Goal: Task Accomplishment & Management: Use online tool/utility

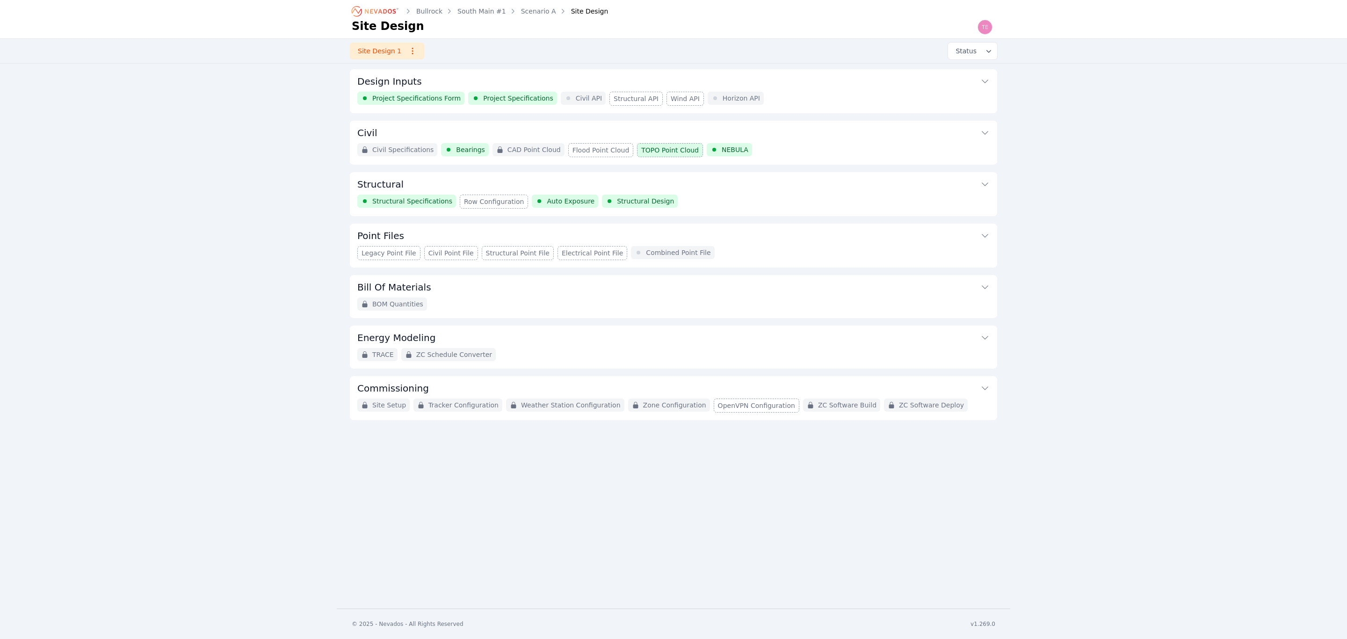
click at [408, 51] on icon "button" at bounding box center [412, 50] width 9 height 9
click at [434, 49] on div "Site Design 1 Rename Archive Status" at bounding box center [674, 51] width 674 height 24
click at [752, 243] on button "Point Files" at bounding box center [673, 235] width 632 height 22
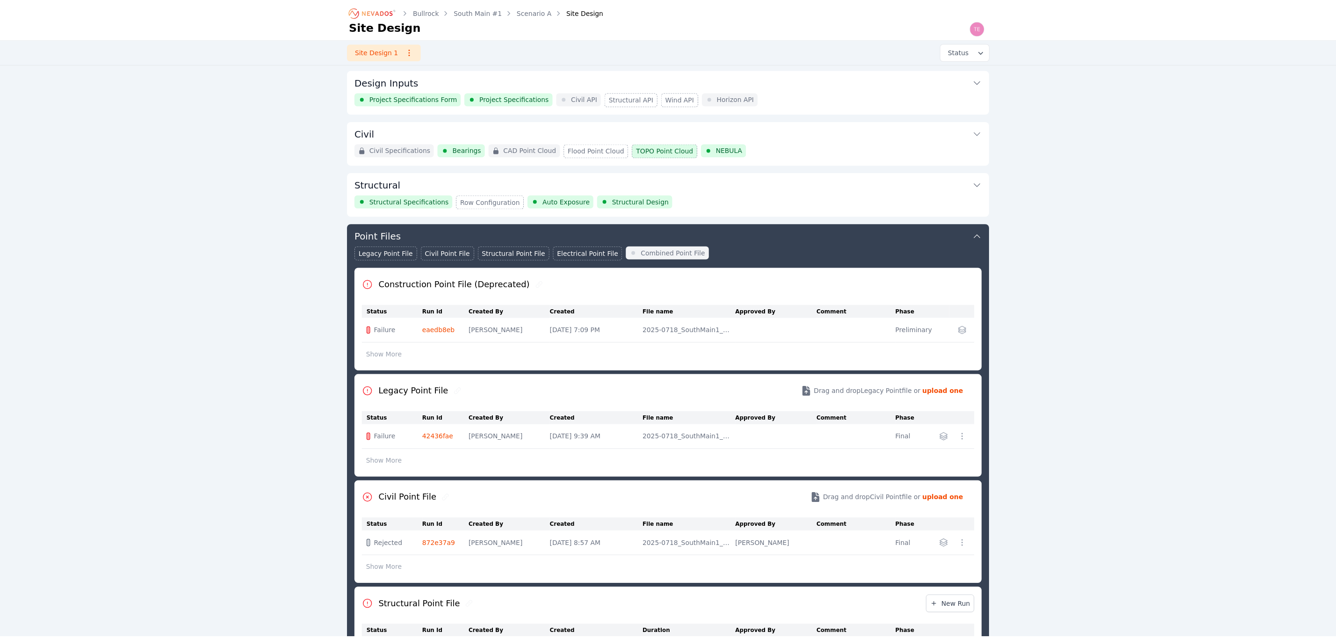
scroll to position [155, 0]
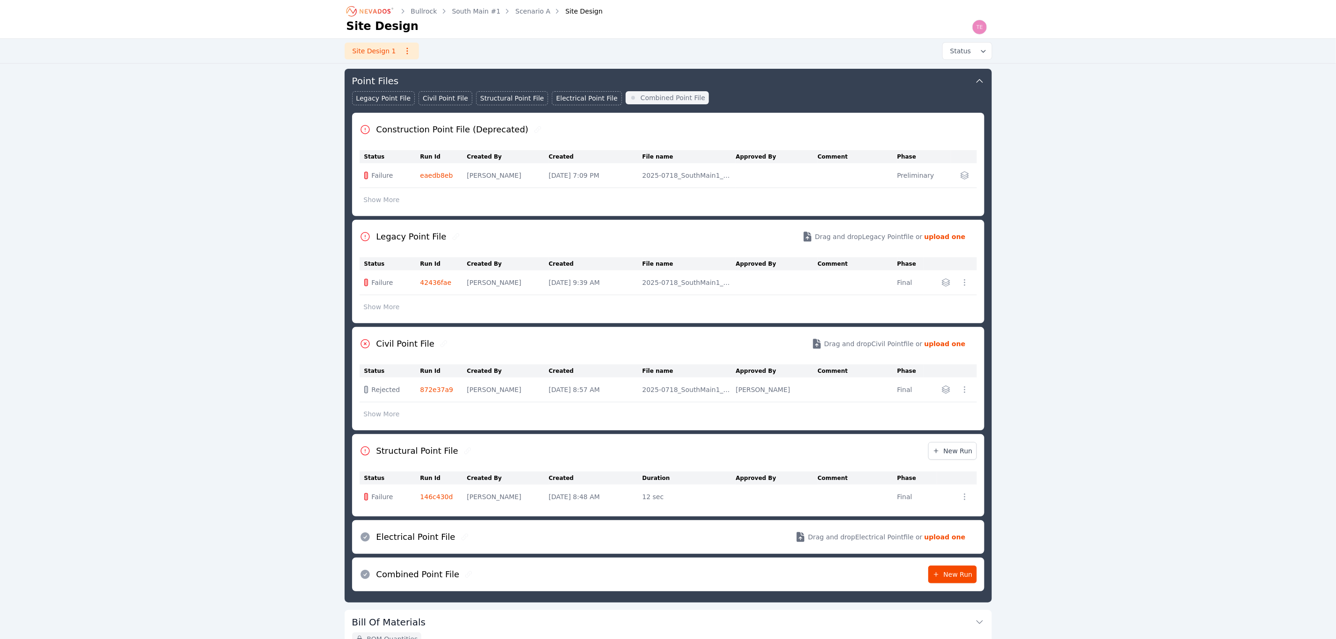
click at [437, 283] on link "42436fae" at bounding box center [436, 282] width 31 height 7
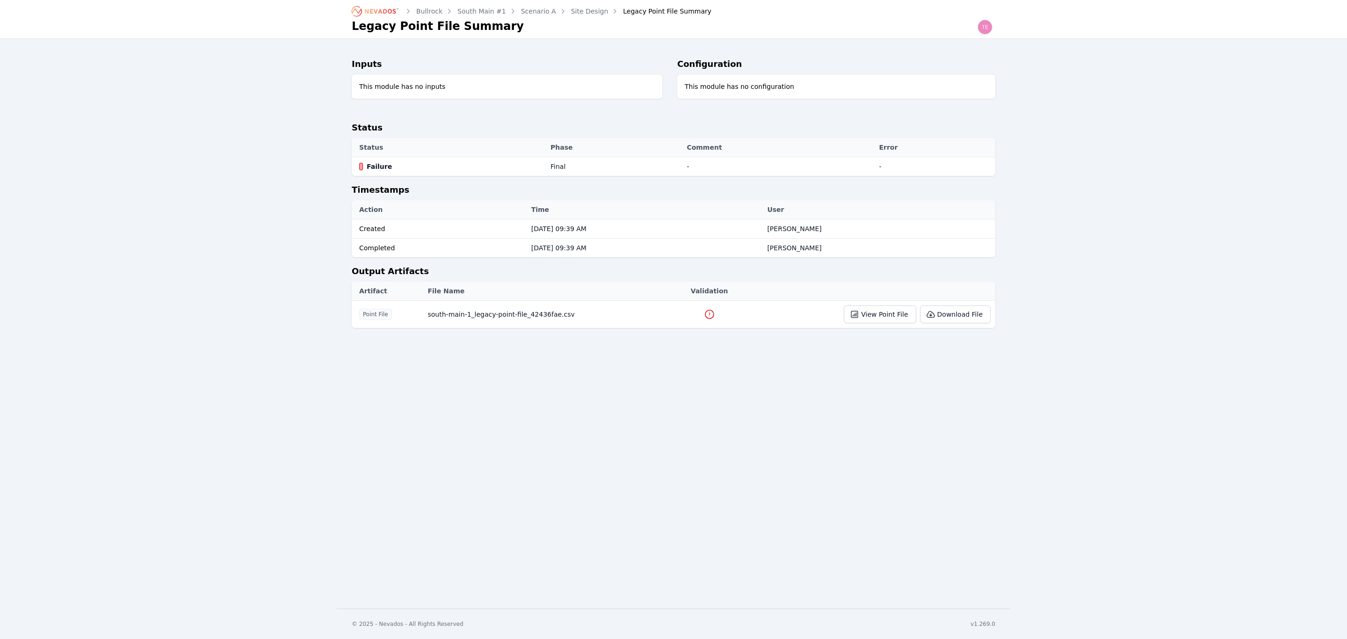
click at [704, 313] on icon at bounding box center [709, 314] width 11 height 11
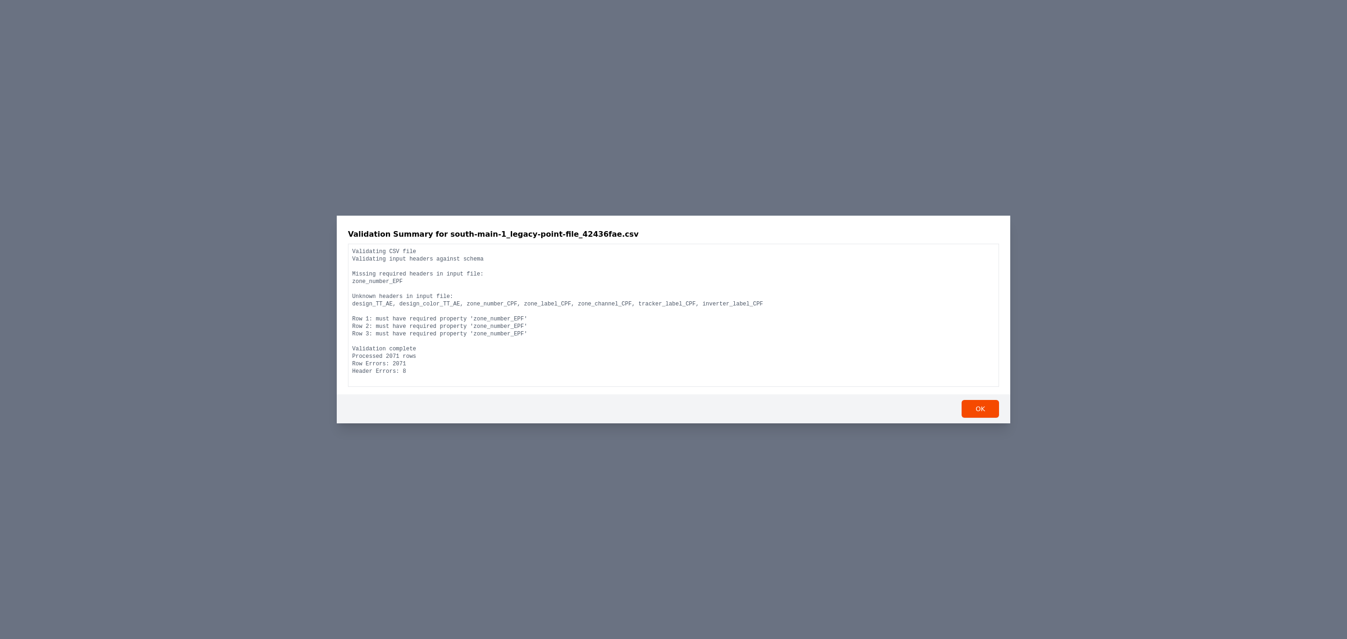
click at [703, 436] on div "Validation Summary for south-main-1_legacy-point-file_42436fae.csv Validating C…" at bounding box center [673, 319] width 1347 height 639
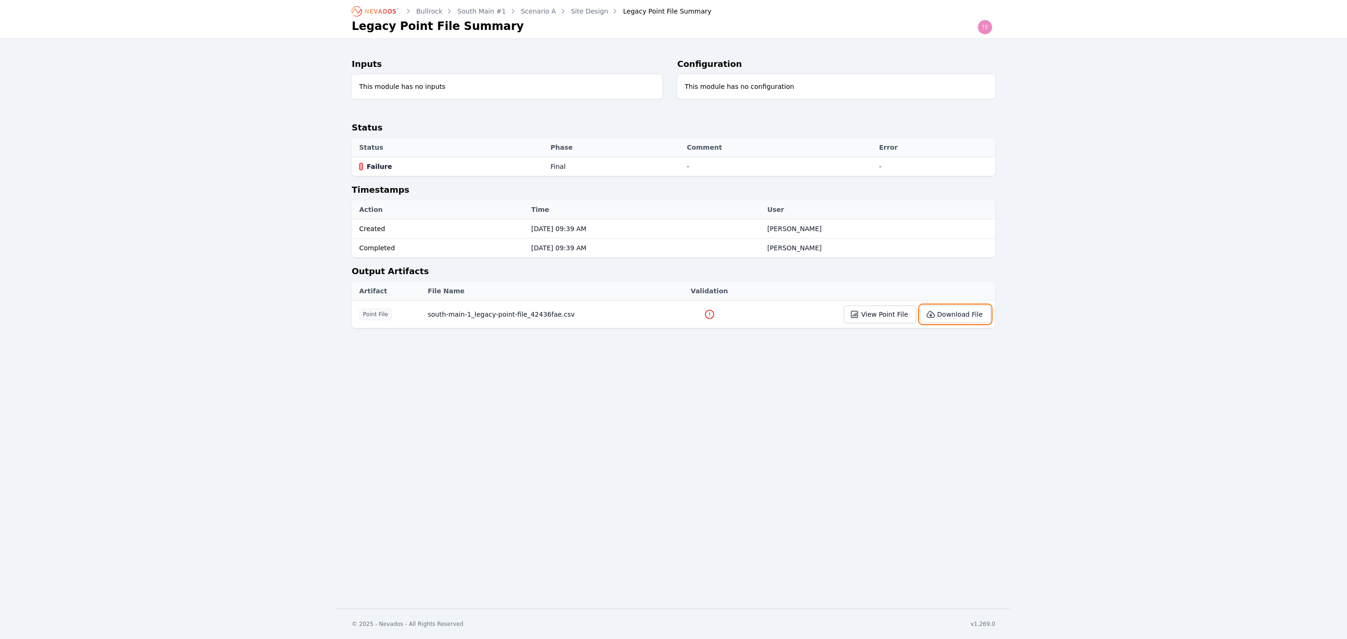
click at [941, 318] on button "Download File" at bounding box center [955, 314] width 71 height 18
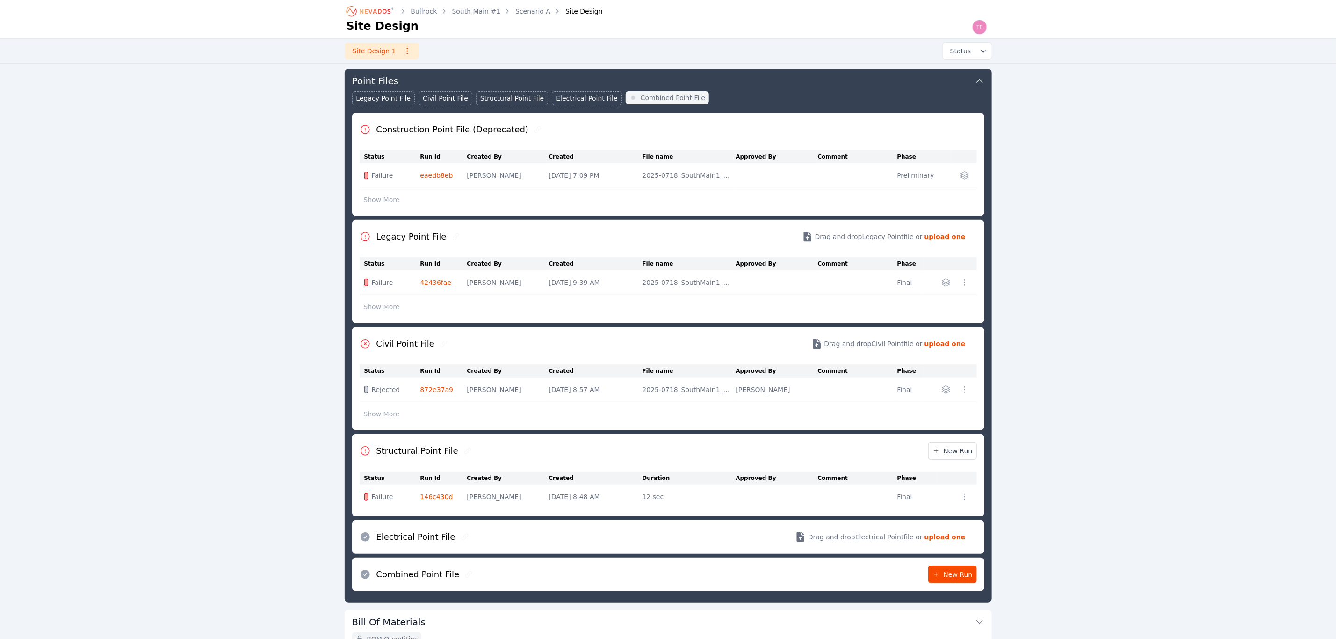
click at [443, 497] on link "146c430d" at bounding box center [437, 496] width 33 height 7
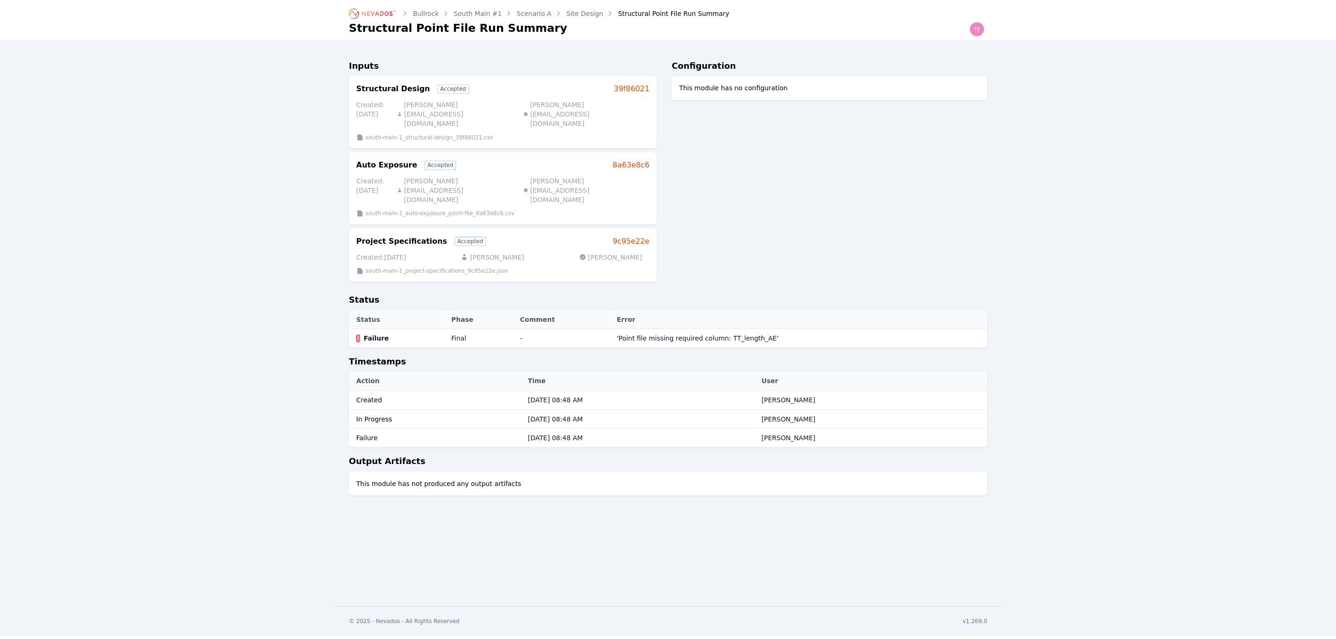
scroll to position [155, 0]
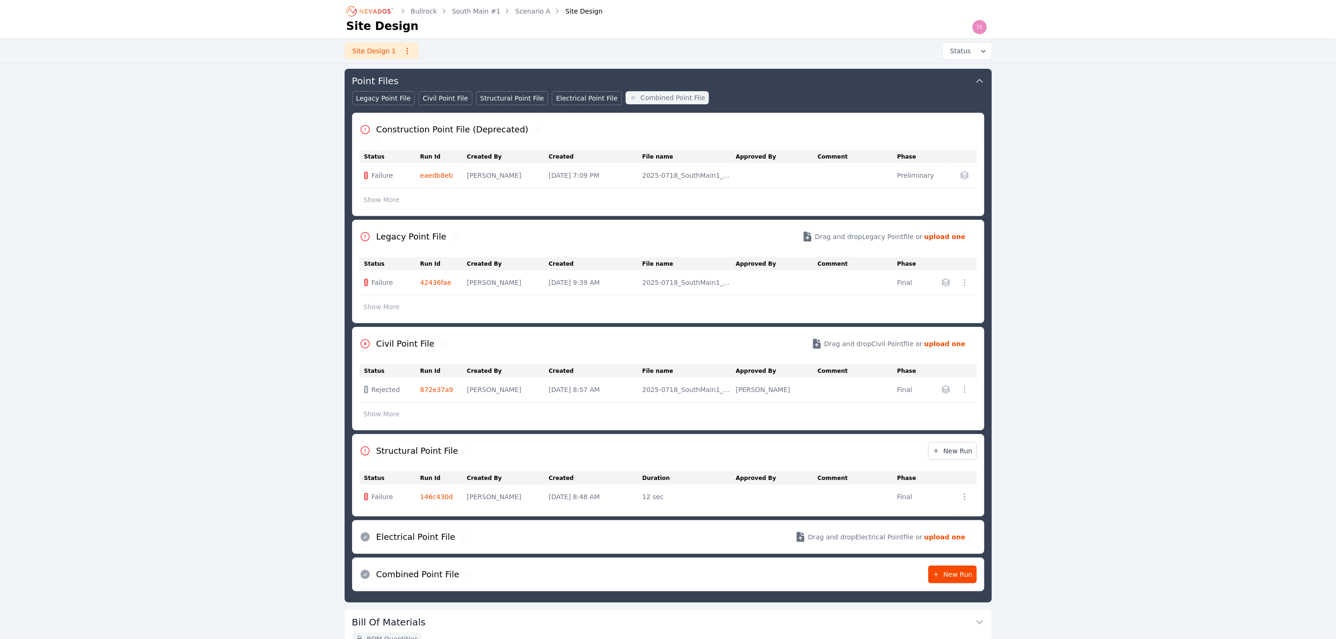
click at [760, 94] on div "Legacy Point File Civil Point File Structural Point File Electrical Point File …" at bounding box center [668, 102] width 632 height 22
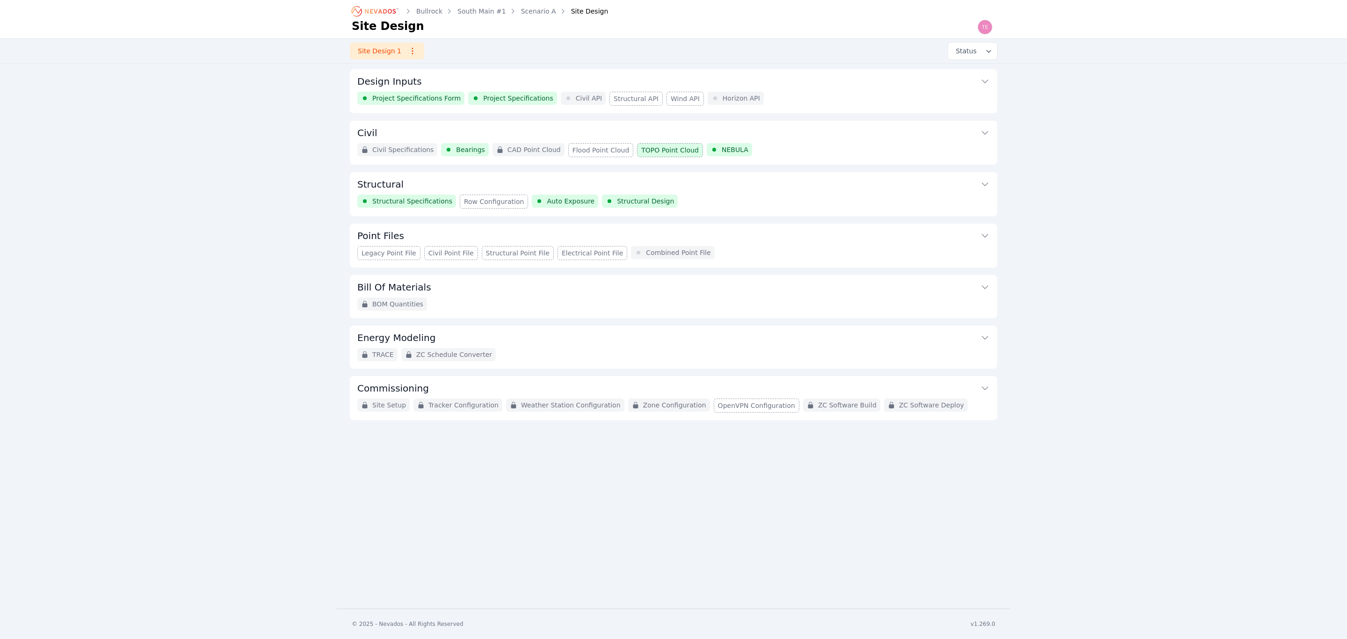
click at [716, 248] on div "Legacy Point File Civil Point File Structural Point File Electrical Point File …" at bounding box center [673, 253] width 632 height 14
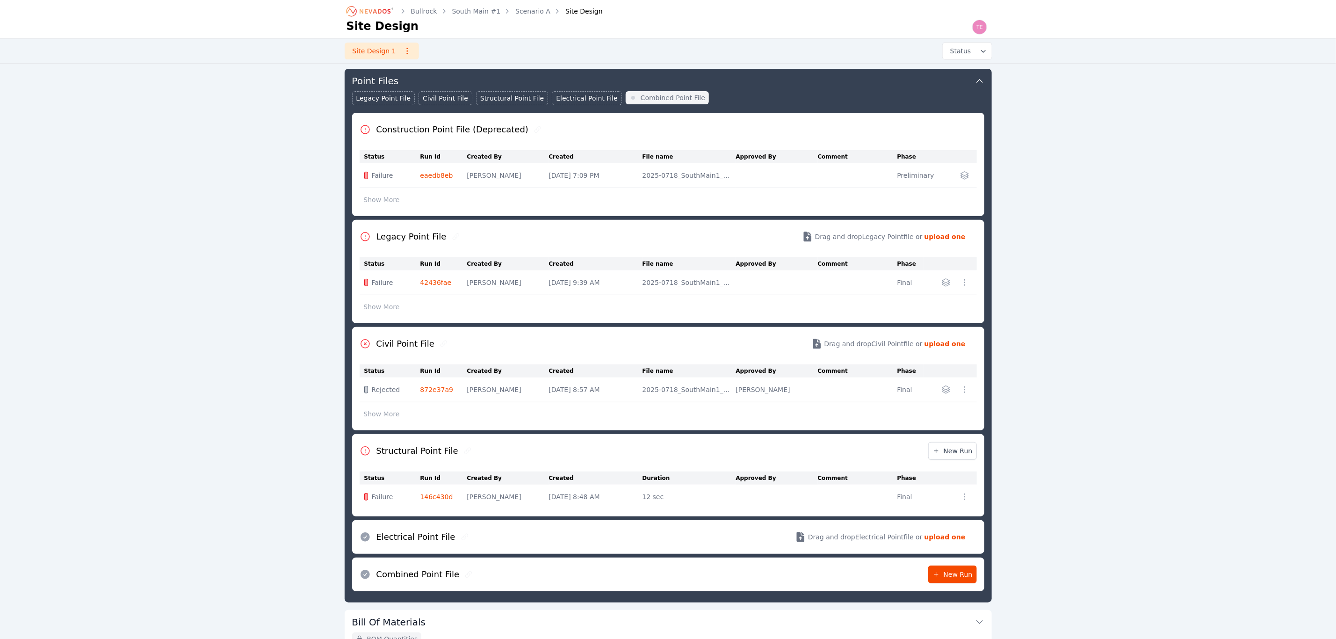
click at [443, 281] on link "42436fae" at bounding box center [436, 282] width 31 height 7
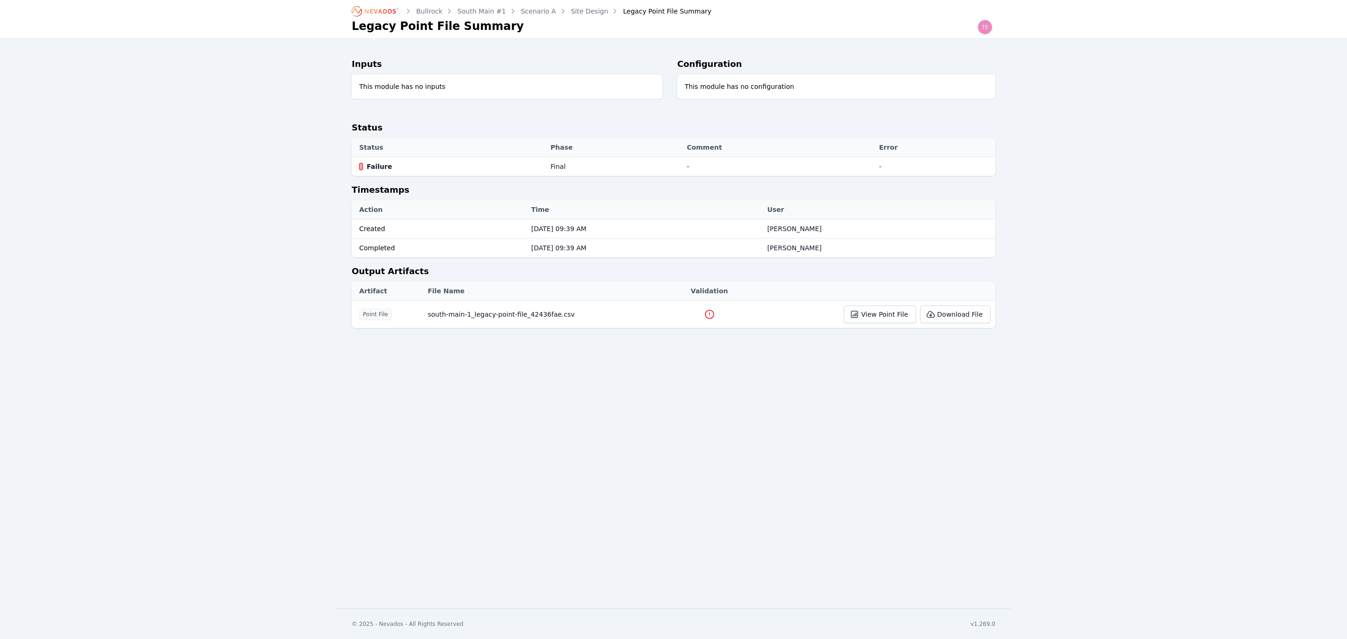
click at [704, 313] on icon at bounding box center [709, 314] width 11 height 11
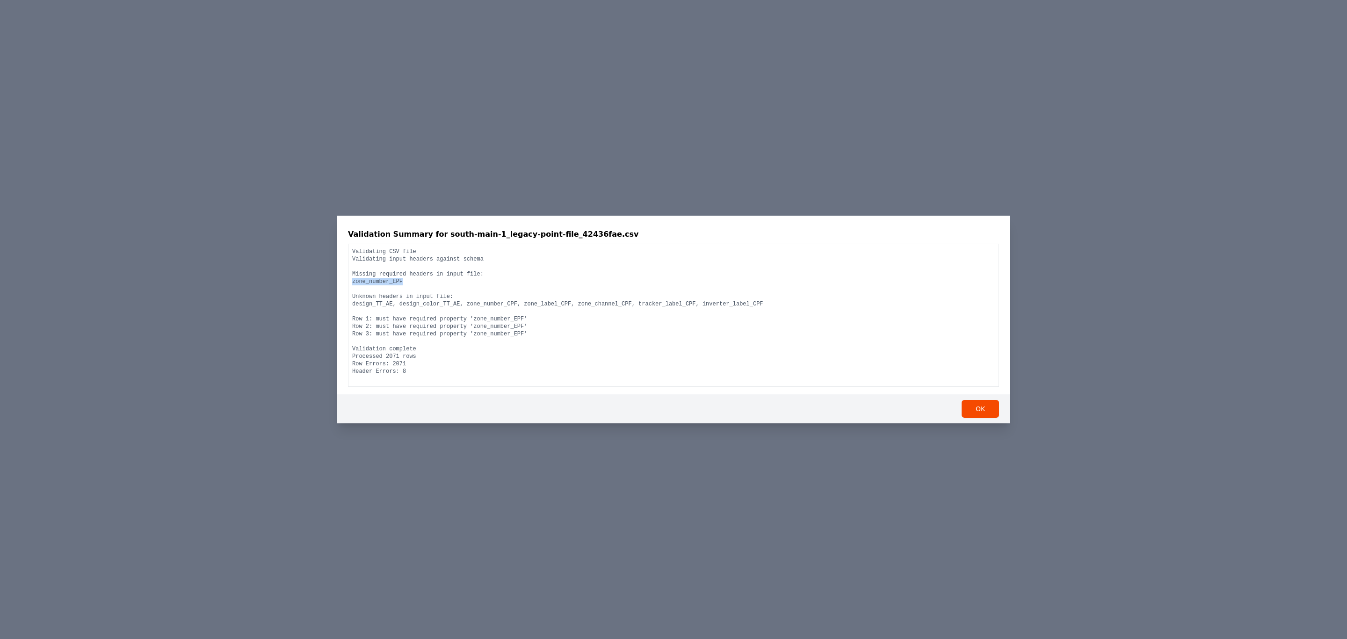
drag, startPoint x: 405, startPoint y: 281, endPoint x: 348, endPoint y: 284, distance: 56.2
click at [348, 284] on div "Validating CSV file Validating input headers against schema Missing required he…" at bounding box center [673, 315] width 651 height 143
click at [261, 323] on div "Validation Summary for south-main-1_legacy-point-file_42436fae.csv Validating C…" at bounding box center [673, 319] width 1347 height 639
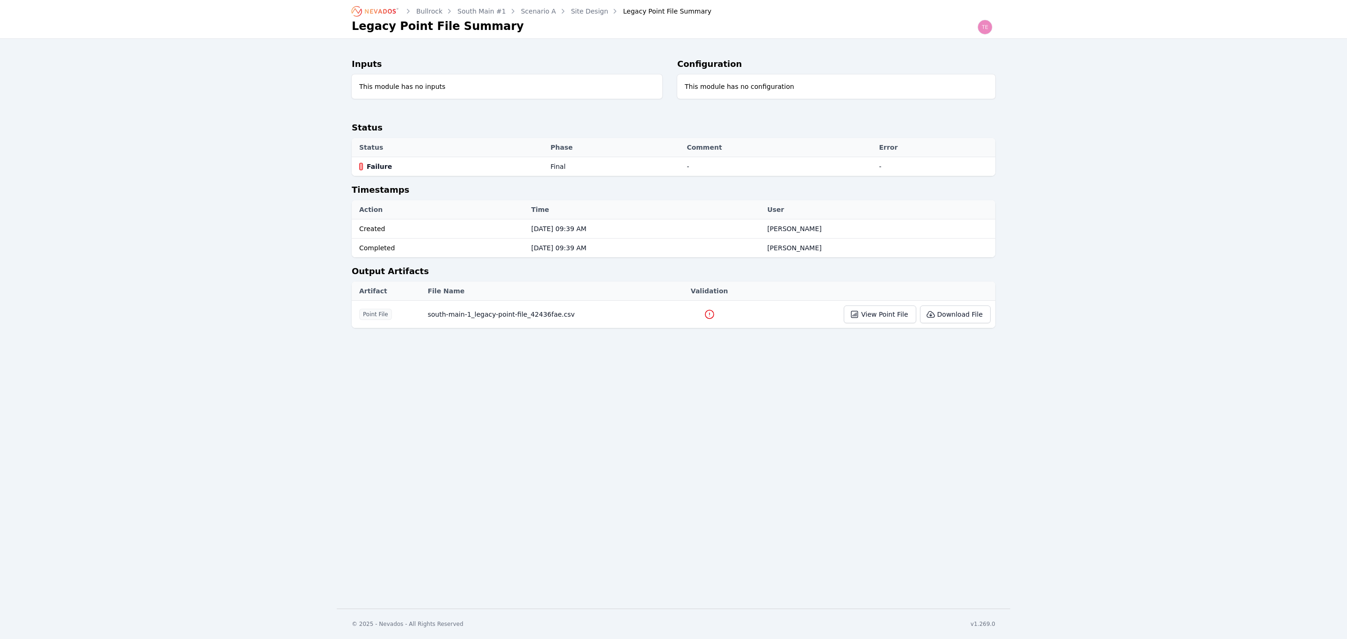
click at [589, 10] on link "Site Design" at bounding box center [589, 11] width 37 height 9
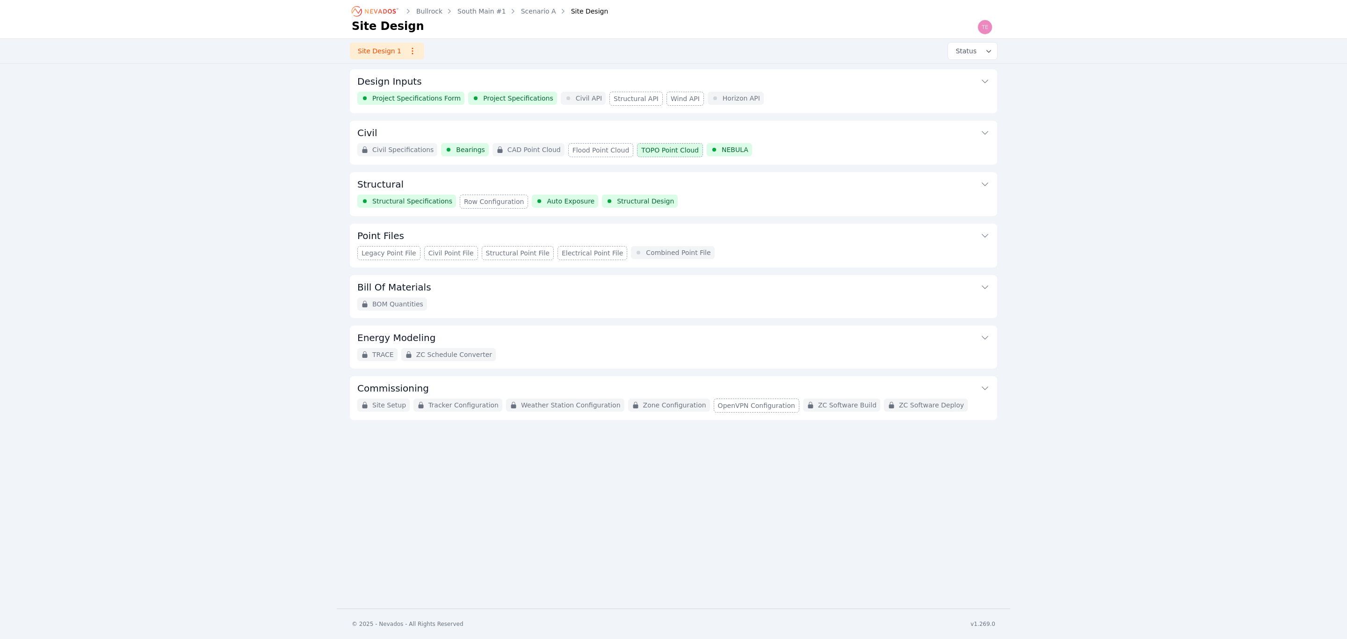
click at [710, 245] on button "Point Files" at bounding box center [673, 235] width 632 height 22
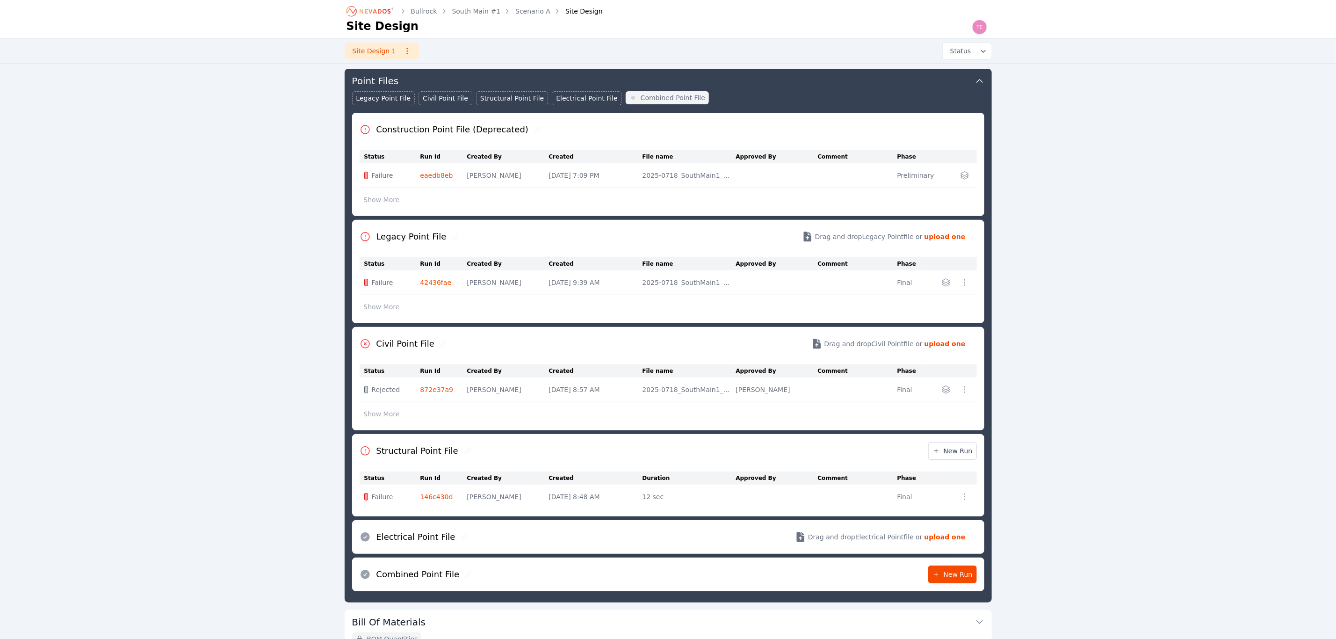
click at [432, 499] on link "146c430d" at bounding box center [437, 496] width 33 height 7
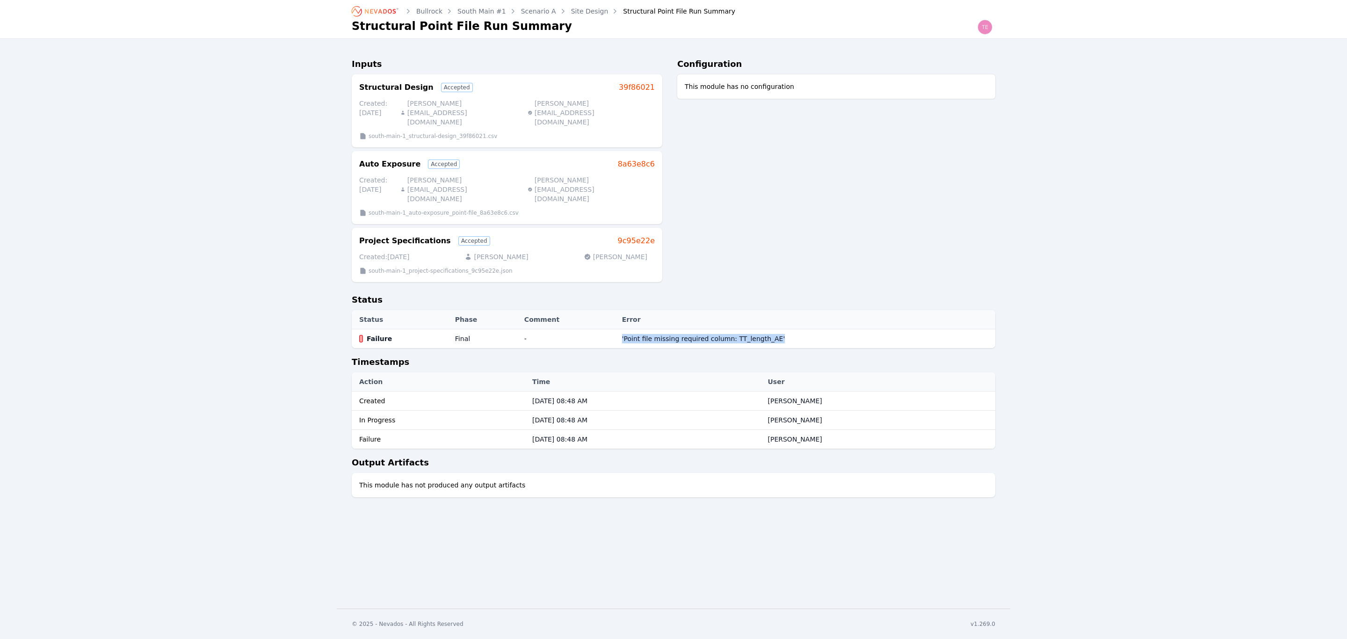
drag, startPoint x: 613, startPoint y: 300, endPoint x: 769, endPoint y: 300, distance: 156.2
click at [769, 329] on td "'Point file missing required column: TT_length_AE'" at bounding box center [806, 338] width 378 height 19
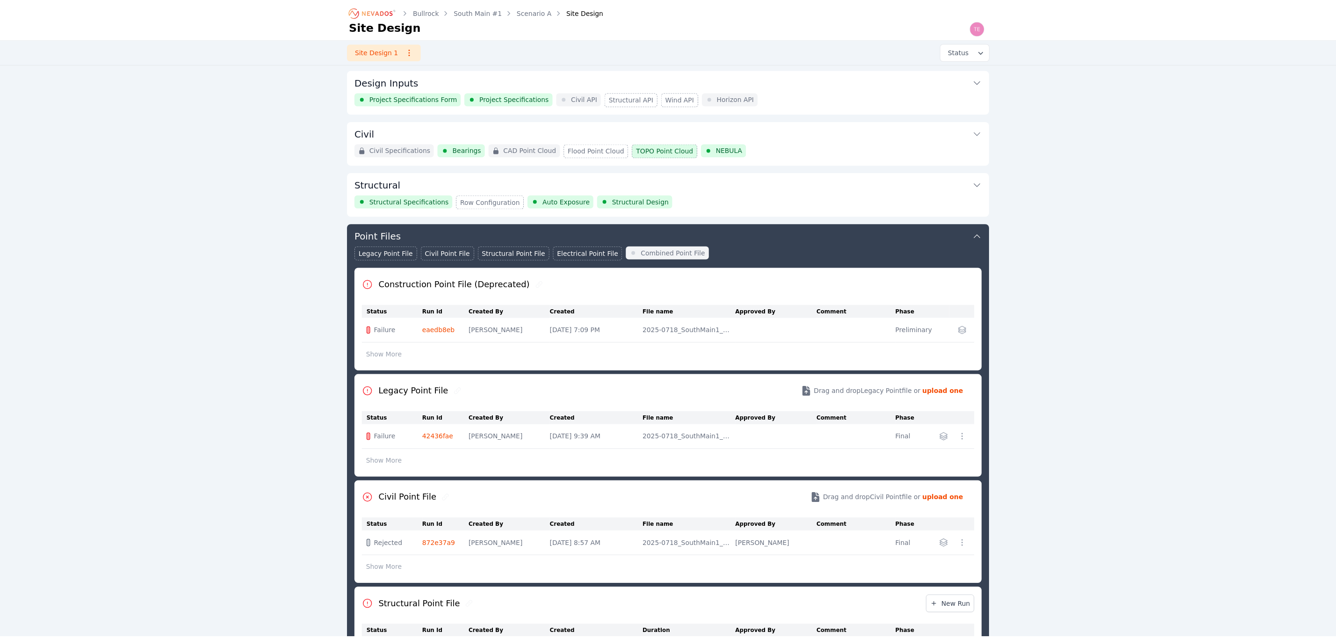
scroll to position [155, 0]
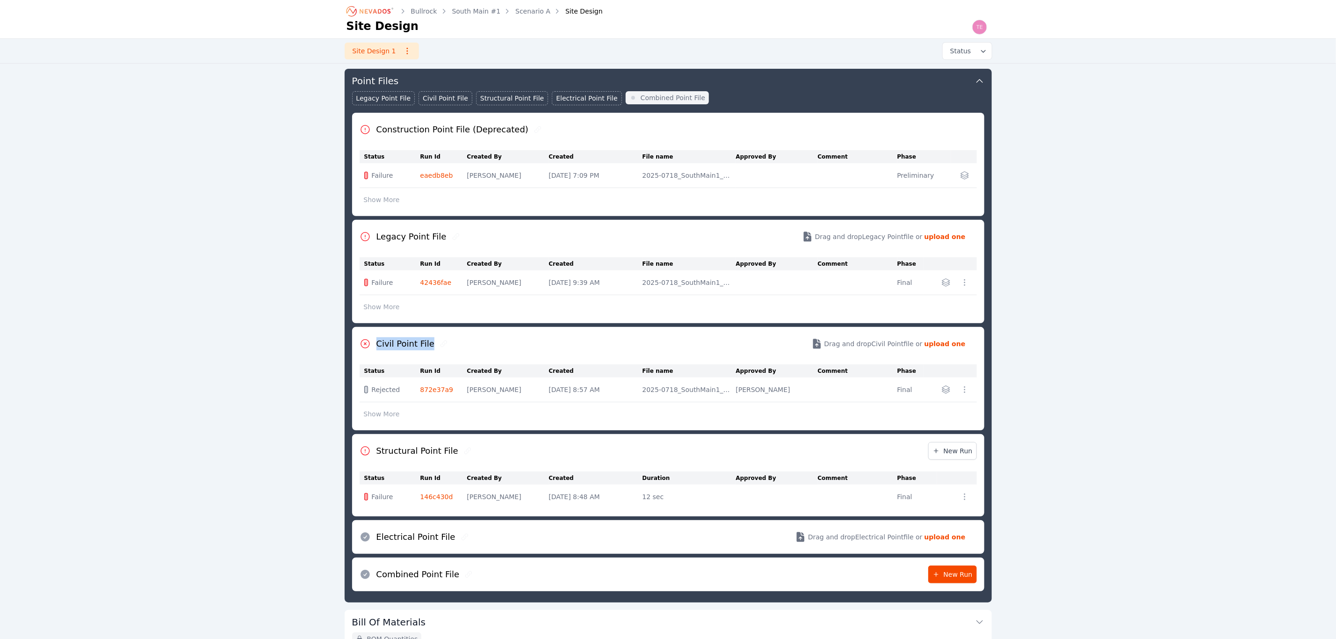
drag, startPoint x: 375, startPoint y: 349, endPoint x: 430, endPoint y: 351, distance: 54.7
click at [430, 350] on div "Civil Point File" at bounding box center [405, 343] width 90 height 13
click at [442, 283] on link "42436fae" at bounding box center [436, 282] width 31 height 7
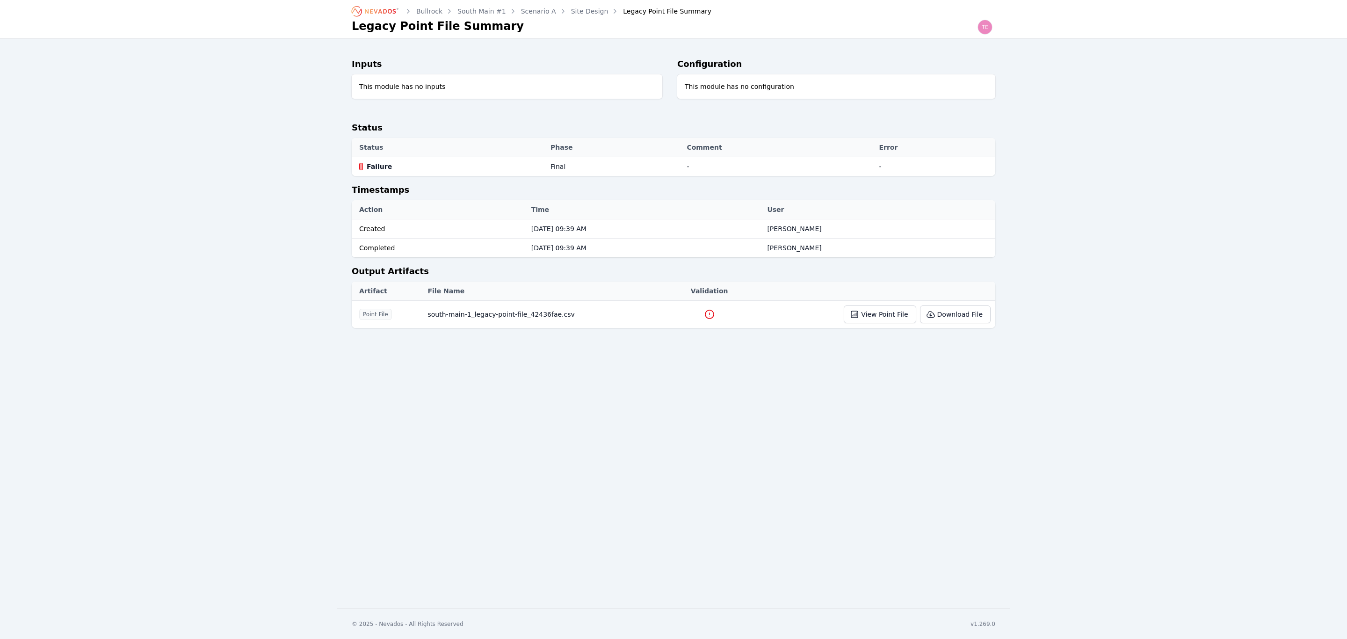
click at [704, 311] on icon at bounding box center [709, 314] width 11 height 11
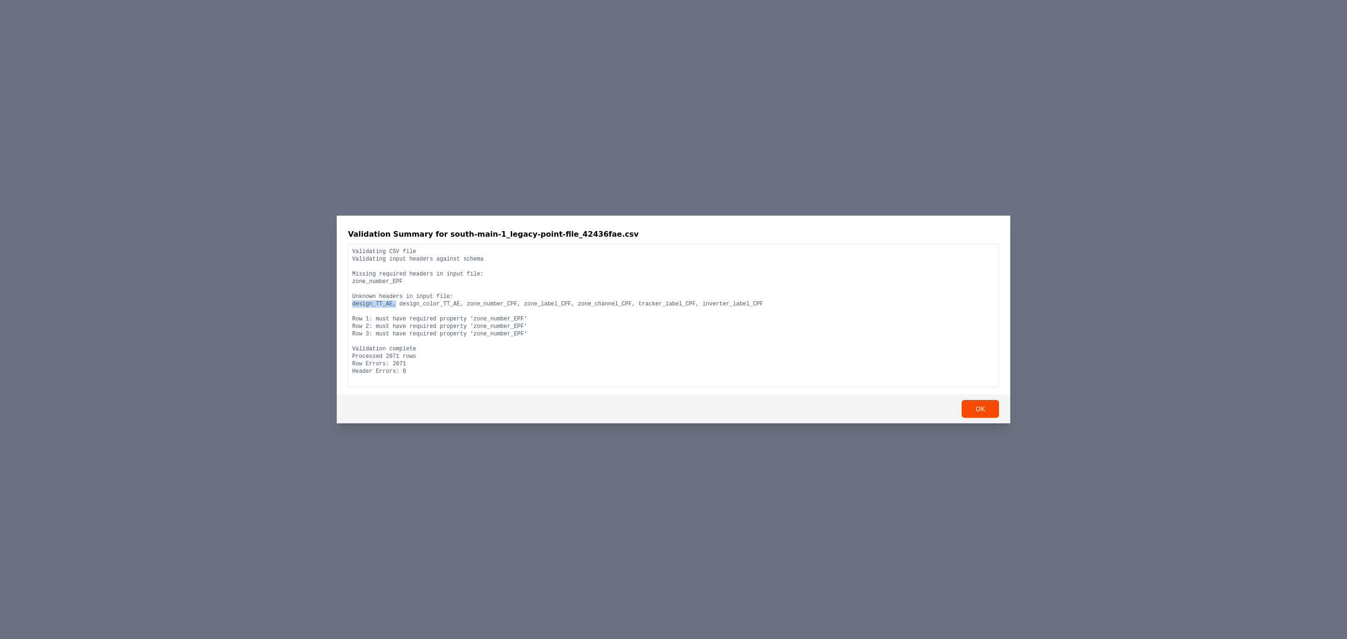
drag, startPoint x: 353, startPoint y: 300, endPoint x: 392, endPoint y: 303, distance: 38.9
click at [392, 303] on pre "Validating CSV file Validating input headers against schema Missing required he…" at bounding box center [673, 311] width 643 height 127
drag, startPoint x: 456, startPoint y: 303, endPoint x: 732, endPoint y: 305, distance: 275.5
click at [732, 305] on pre "Validating CSV file Validating input headers against schema Missing required he…" at bounding box center [673, 311] width 643 height 127
click at [464, 305] on pre "Validating CSV file Validating input headers against schema Missing required he…" at bounding box center [673, 311] width 643 height 127
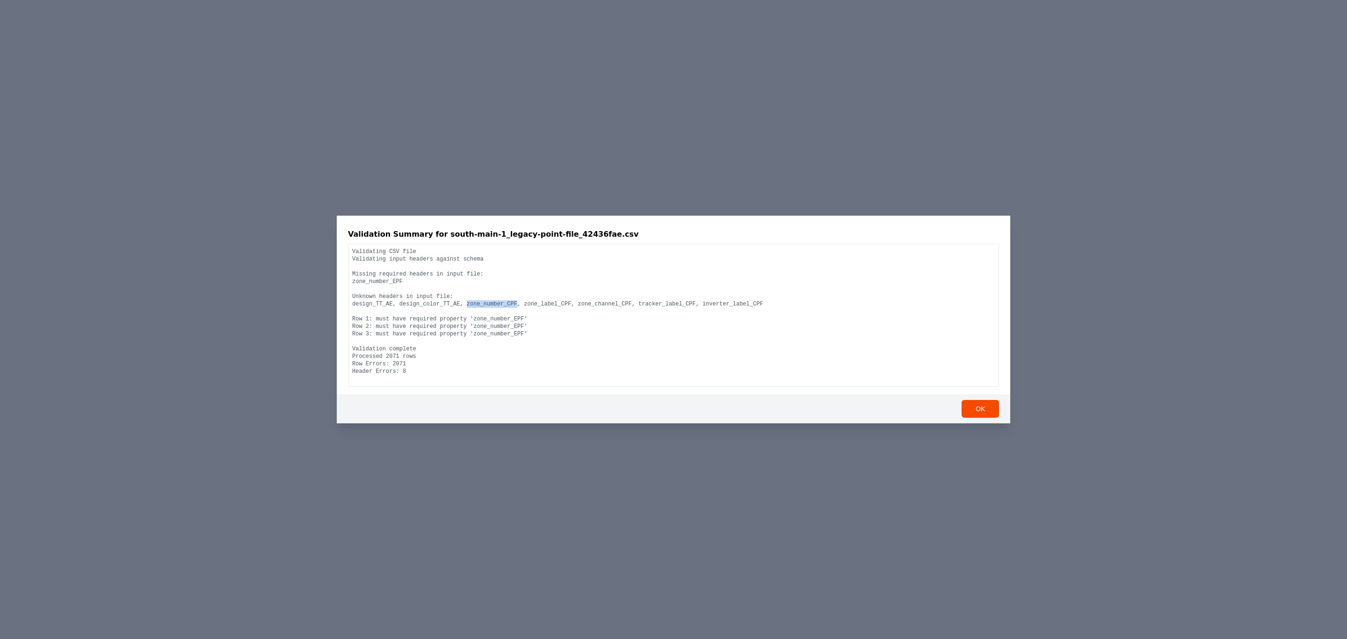
drag, startPoint x: 457, startPoint y: 306, endPoint x: 504, endPoint y: 305, distance: 46.3
click at [504, 305] on pre "Validating CSV file Validating input headers against schema Missing required he…" at bounding box center [673, 311] width 643 height 127
drag, startPoint x: 399, startPoint y: 279, endPoint x: 348, endPoint y: 283, distance: 51.1
click at [348, 283] on div "Validating CSV file Validating input headers against schema Missing required he…" at bounding box center [673, 315] width 651 height 143
drag, startPoint x: 352, startPoint y: 304, endPoint x: 389, endPoint y: 305, distance: 36.5
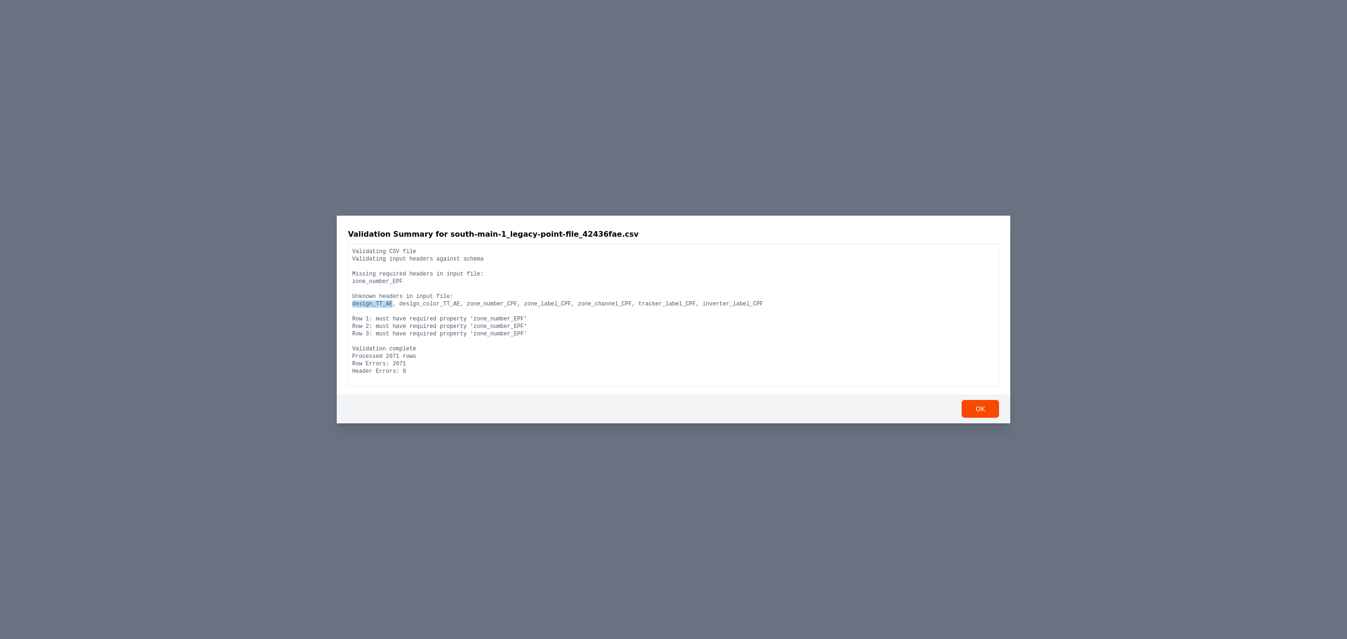
click at [389, 305] on pre "Validating CSV file Validating input headers against schema Missing required he…" at bounding box center [673, 311] width 643 height 127
click at [807, 103] on div "Validation Summary for south-main-1_legacy-point-file_42436fae.csv Validating C…" at bounding box center [673, 319] width 1347 height 639
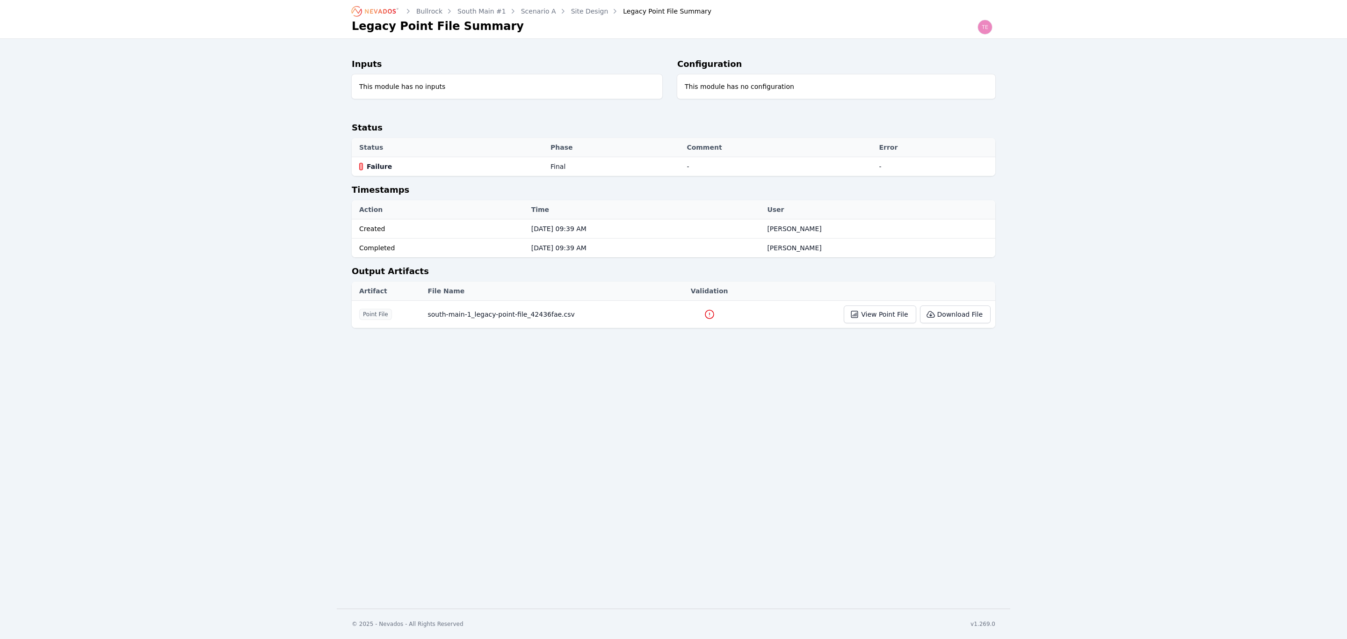
click at [581, 10] on link "Site Design" at bounding box center [589, 11] width 37 height 9
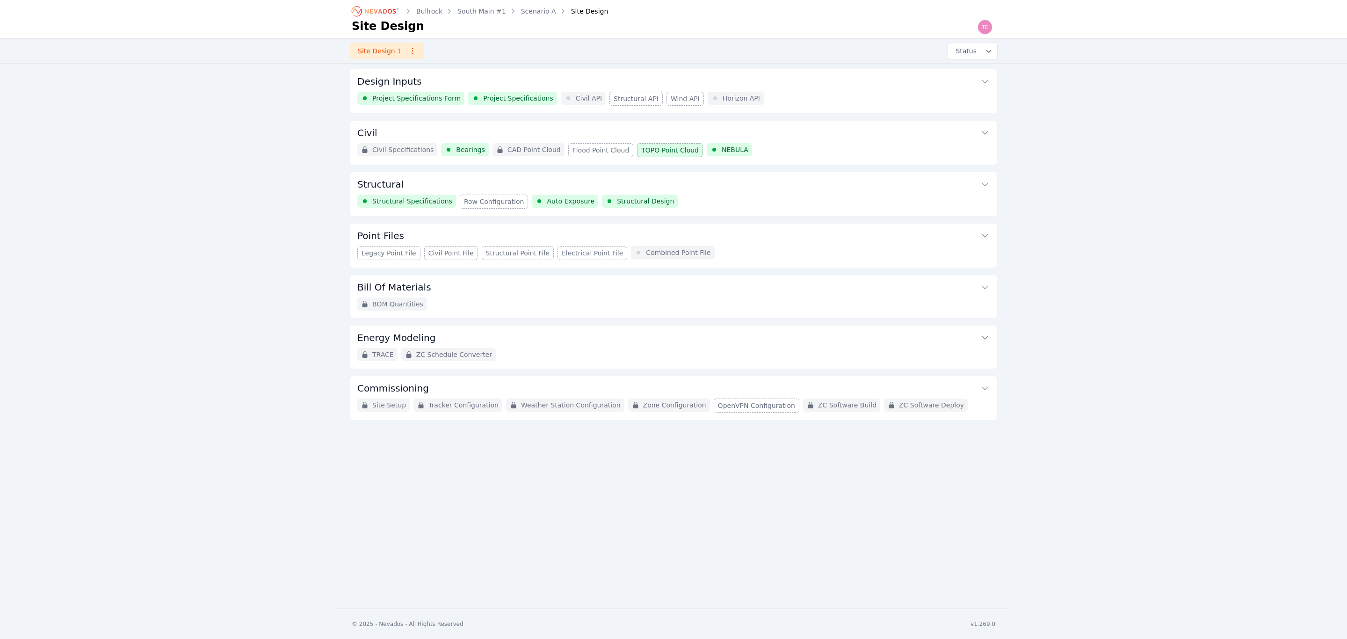
click at [687, 236] on button "Point Files" at bounding box center [673, 235] width 632 height 22
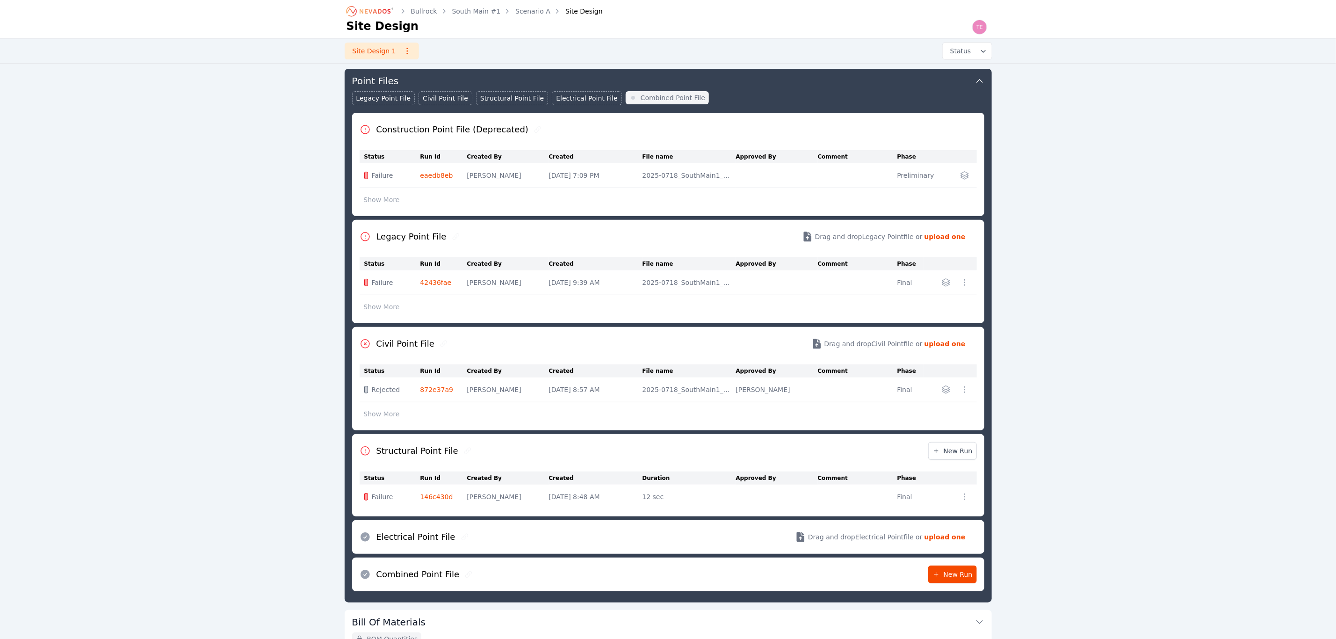
click at [438, 285] on link "42436fae" at bounding box center [436, 282] width 31 height 7
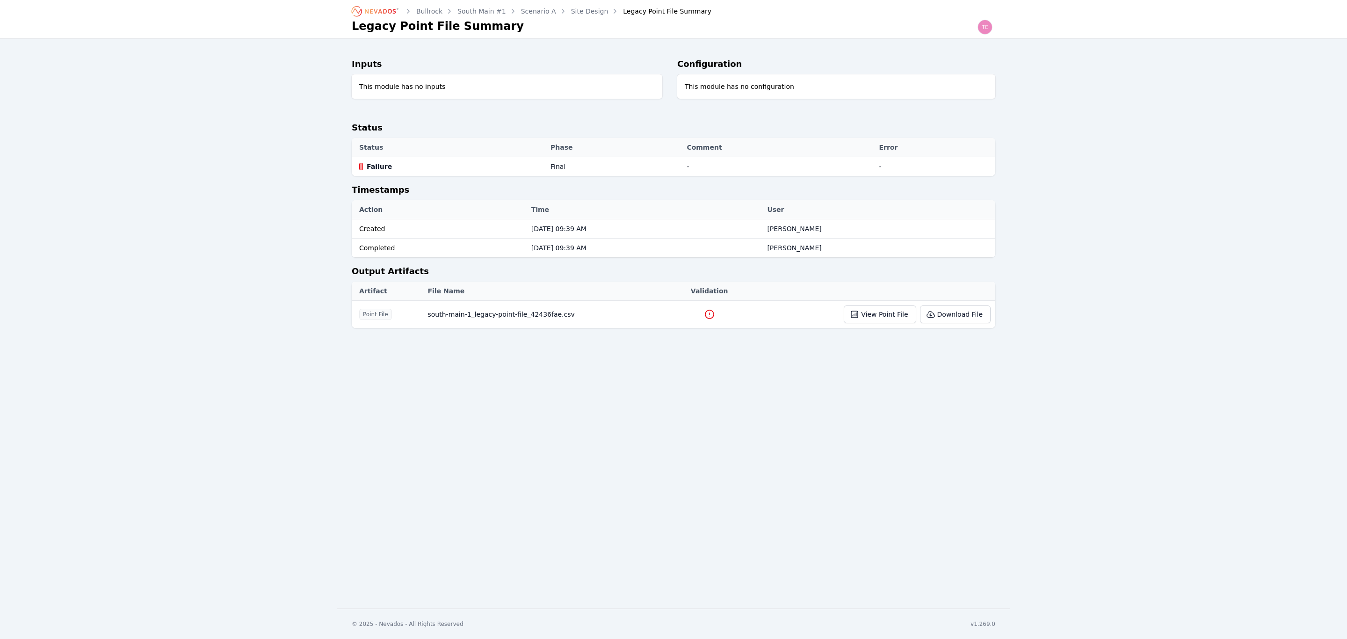
click at [704, 312] on icon at bounding box center [709, 314] width 11 height 11
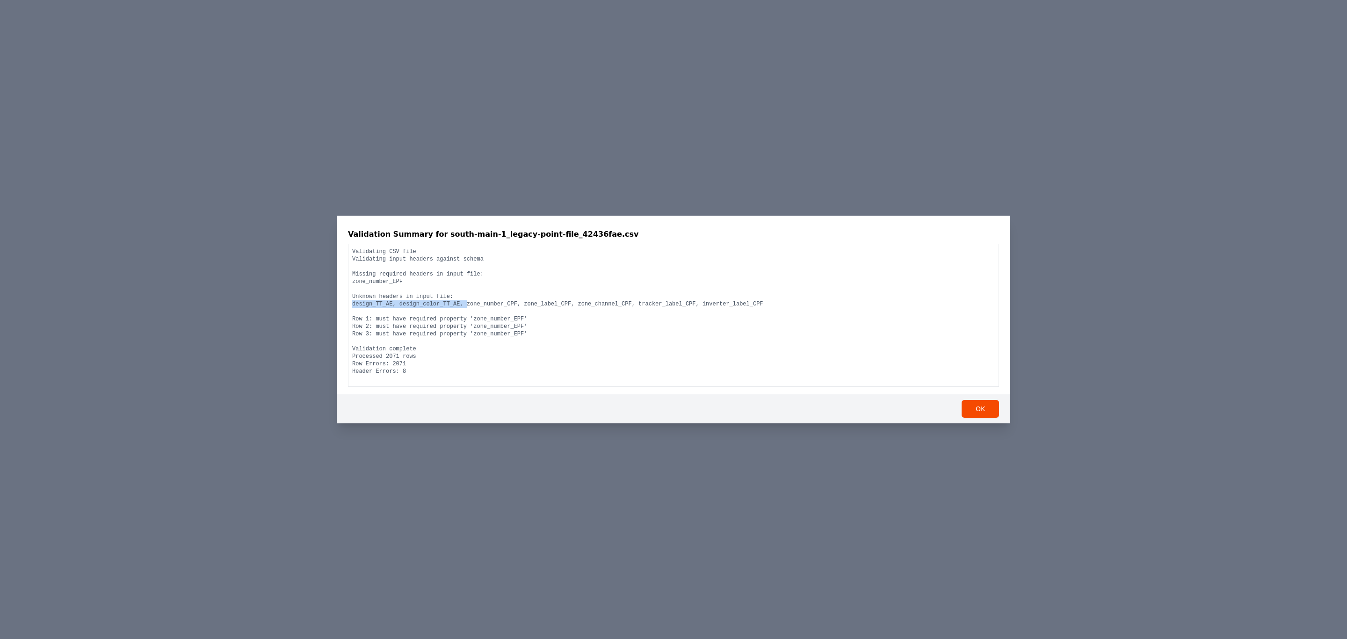
drag, startPoint x: 352, startPoint y: 305, endPoint x: 458, endPoint y: 305, distance: 105.7
click at [458, 305] on pre "Validating CSV file Validating input headers against schema Missing required he…" at bounding box center [673, 311] width 643 height 127
click at [386, 305] on pre "Validating CSV file Validating input headers against schema Missing required he…" at bounding box center [673, 311] width 643 height 127
drag, startPoint x: 384, startPoint y: 306, endPoint x: 389, endPoint y: 306, distance: 5.6
click at [389, 306] on pre "Validating CSV file Validating input headers against schema Missing required he…" at bounding box center [673, 311] width 643 height 127
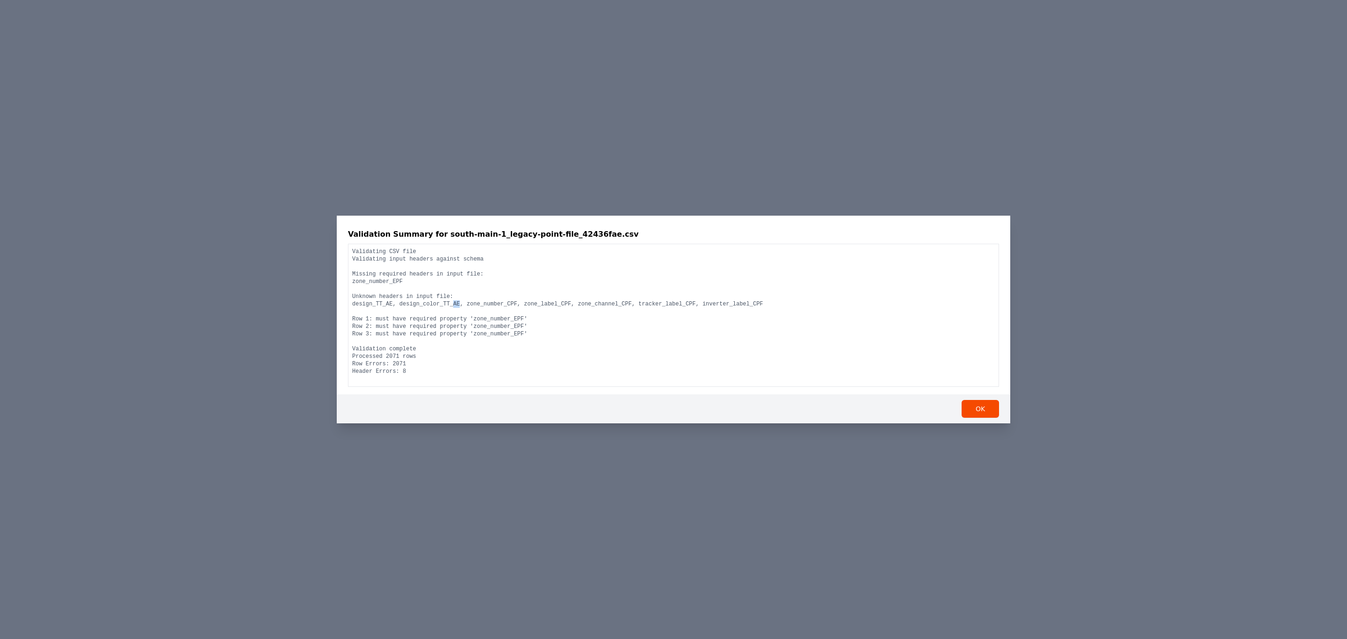
drag, startPoint x: 444, startPoint y: 302, endPoint x: 451, endPoint y: 301, distance: 7.1
click at [451, 301] on pre "Validating CSV file Validating input headers against schema Missing required he…" at bounding box center [673, 311] width 643 height 127
drag, startPoint x: 519, startPoint y: 305, endPoint x: 726, endPoint y: 301, distance: 206.8
click at [726, 301] on pre "Validating CSV file Validating input headers against schema Missing required he…" at bounding box center [673, 311] width 643 height 127
drag, startPoint x: 1119, startPoint y: 389, endPoint x: 1028, endPoint y: 386, distance: 91.3
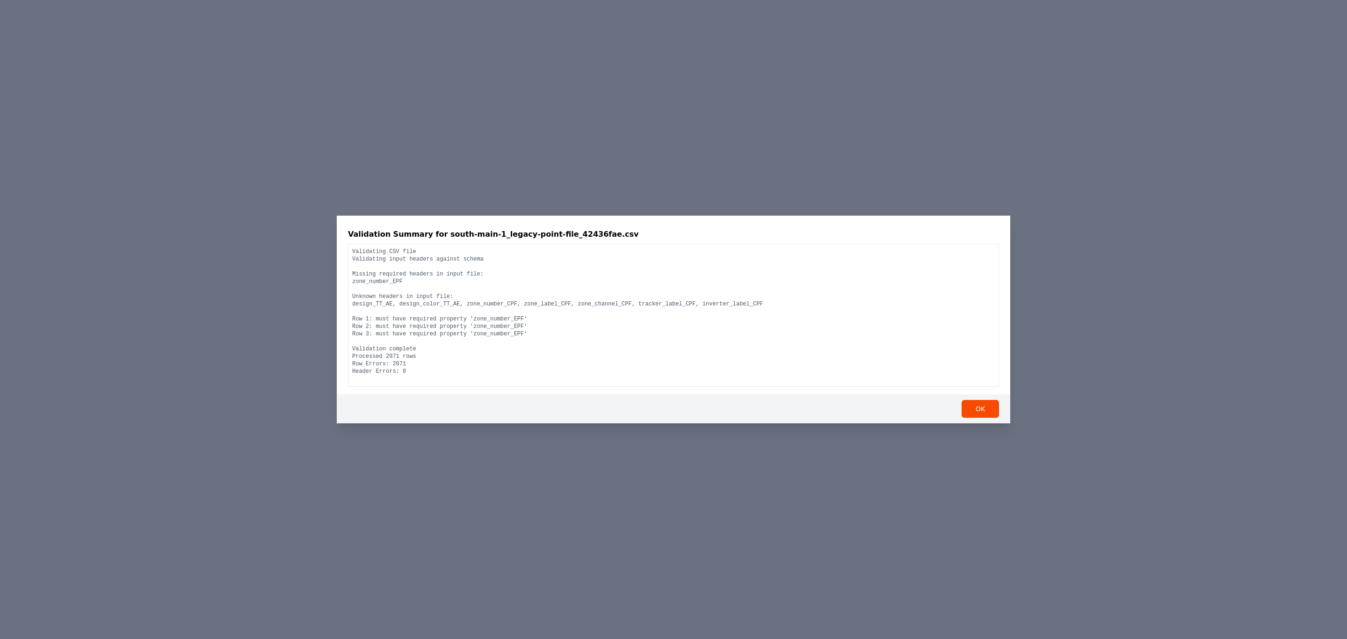
click at [1119, 390] on div "Validation Summary for south-main-1_legacy-point-file_42436fae.csv Validating C…" at bounding box center [673, 319] width 1347 height 639
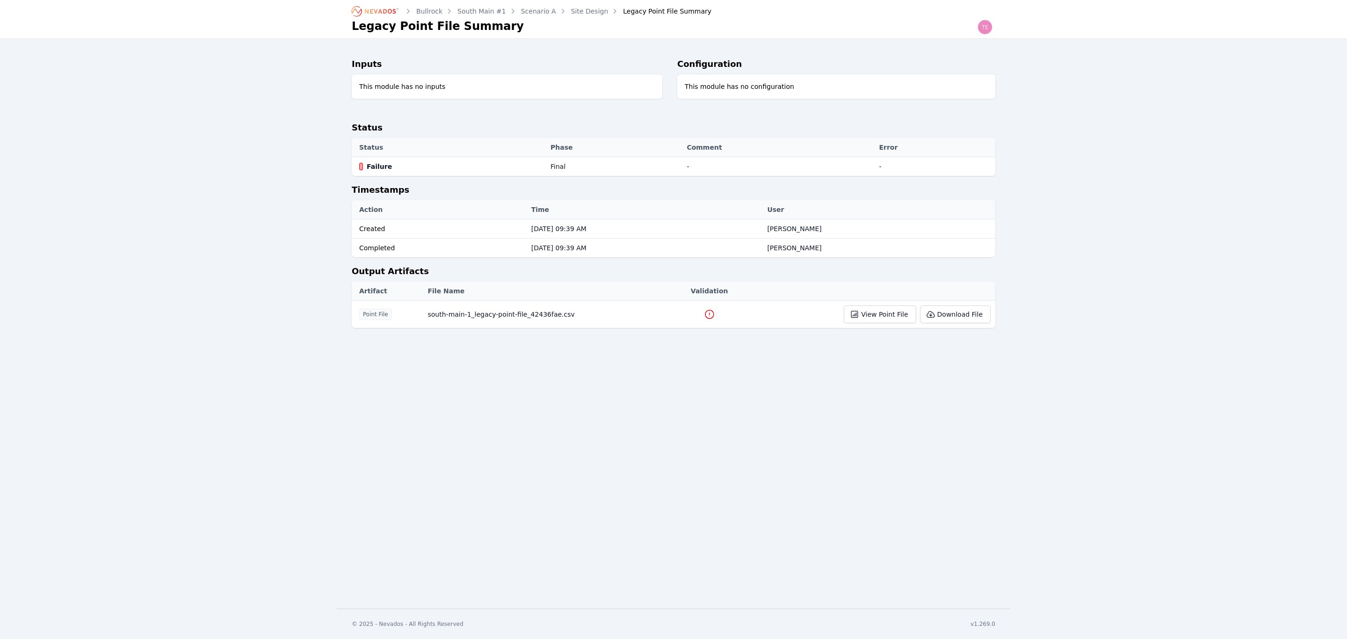
click at [571, 8] on link "Site Design" at bounding box center [589, 11] width 37 height 9
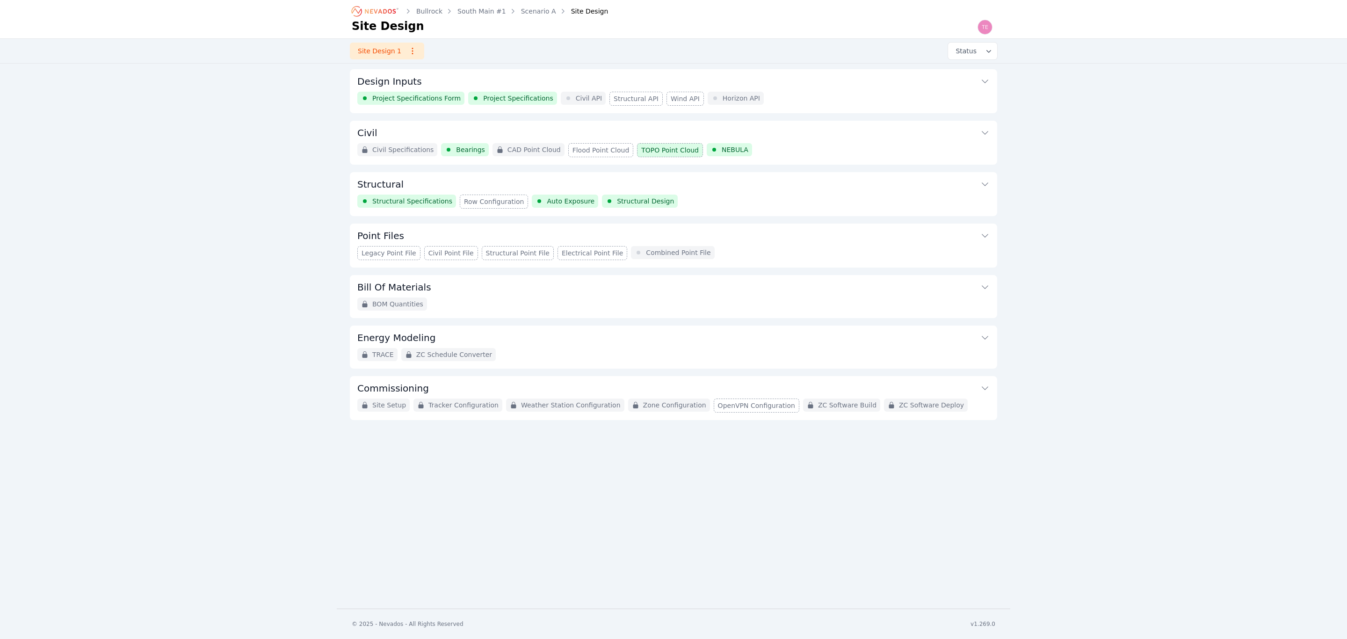
click at [726, 249] on div "Legacy Point File Civil Point File Structural Point File Electrical Point File …" at bounding box center [673, 253] width 632 height 14
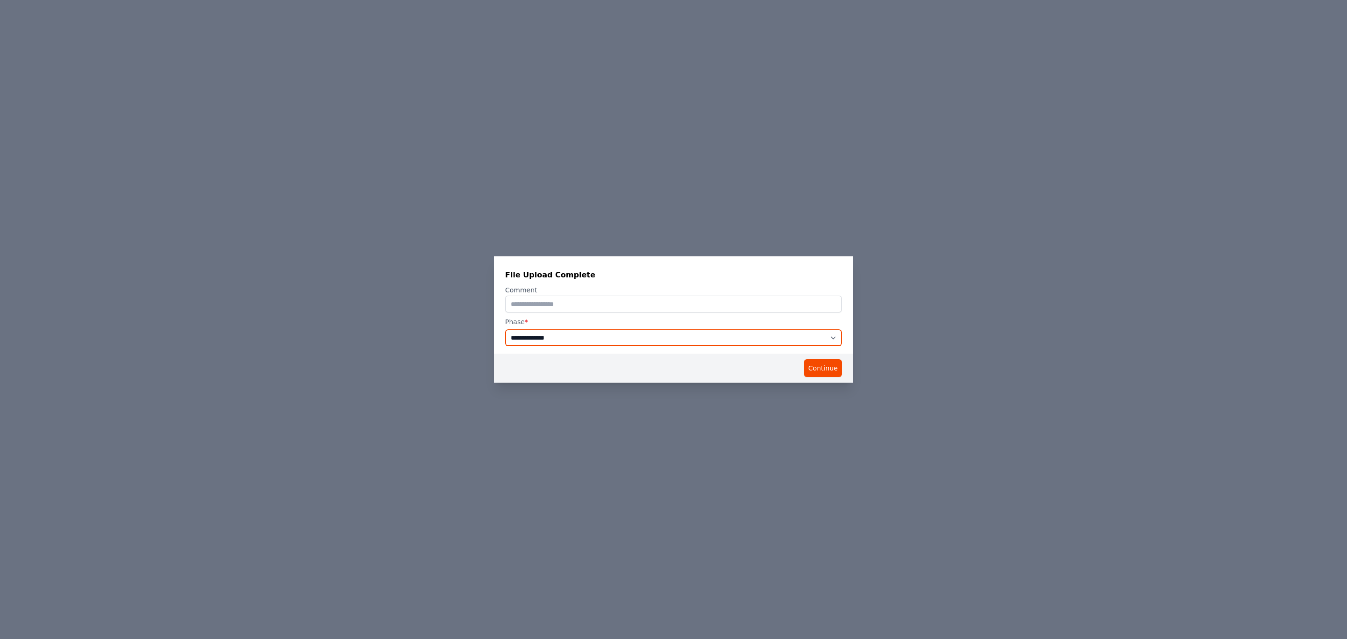
click at [762, 335] on select "**********" at bounding box center [673, 337] width 337 height 17
select select "**********"
click at [505, 329] on select "**********" at bounding box center [673, 337] width 337 height 17
click at [991, 369] on div "**********" at bounding box center [673, 319] width 1347 height 639
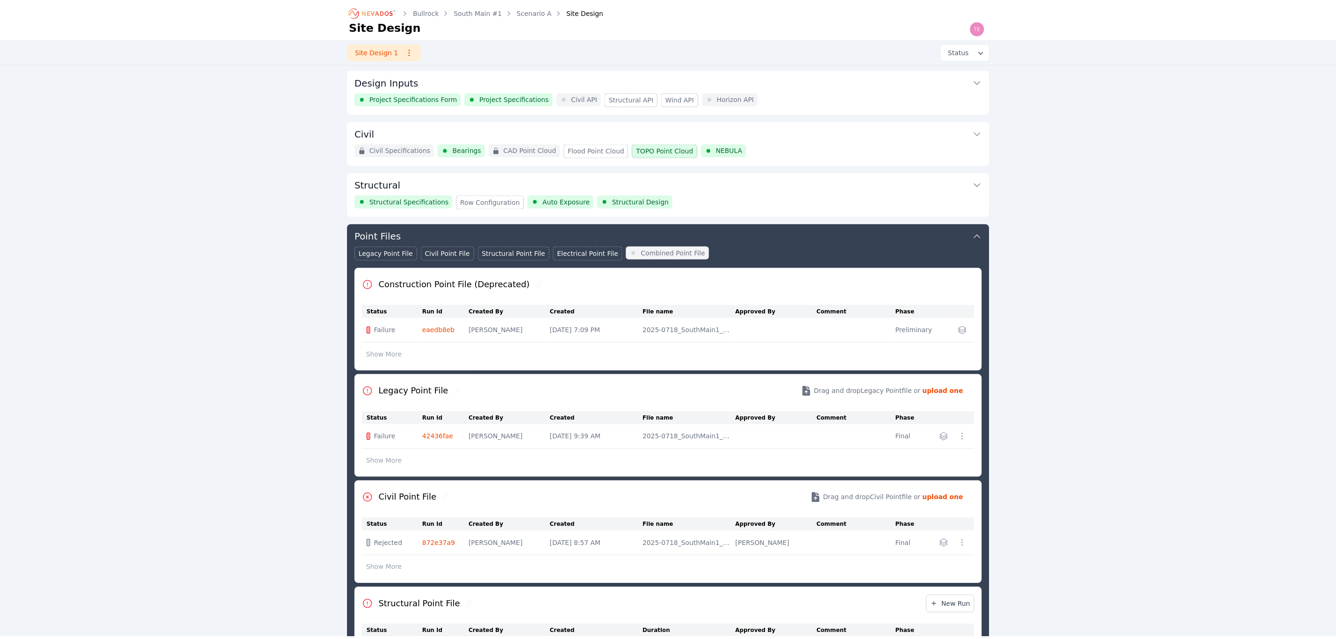
scroll to position [155, 0]
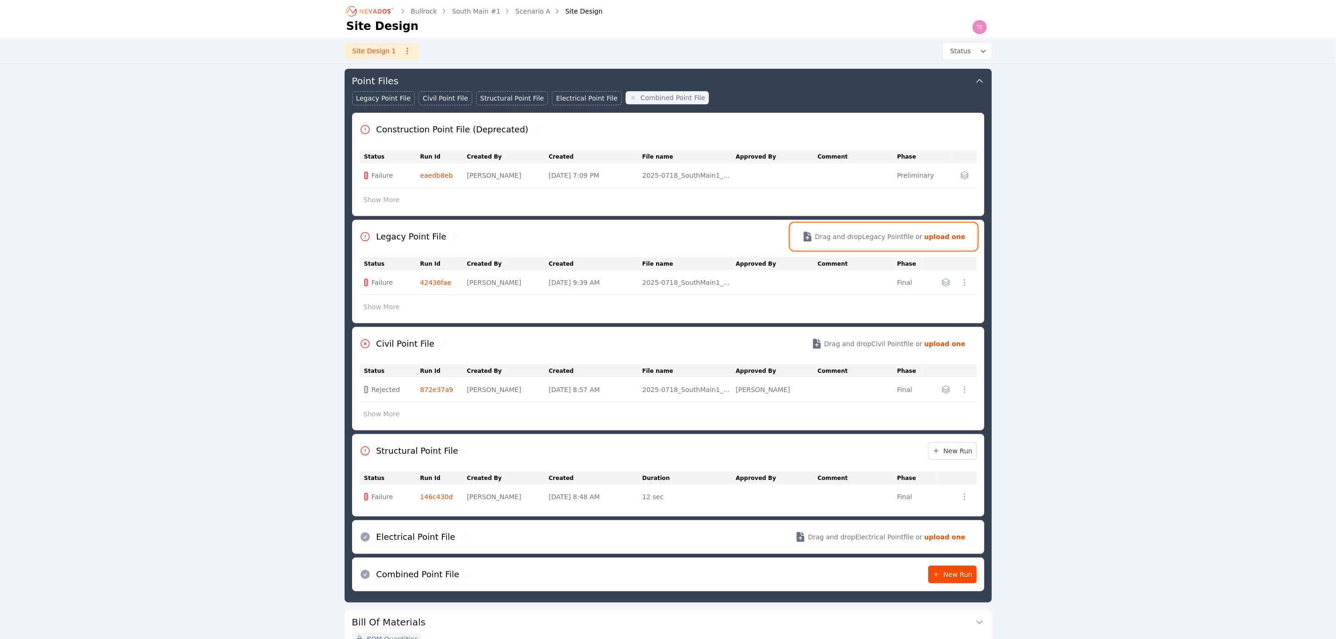
click at [923, 240] on span "Drag and drop Legacy Point file or" at bounding box center [869, 236] width 108 height 9
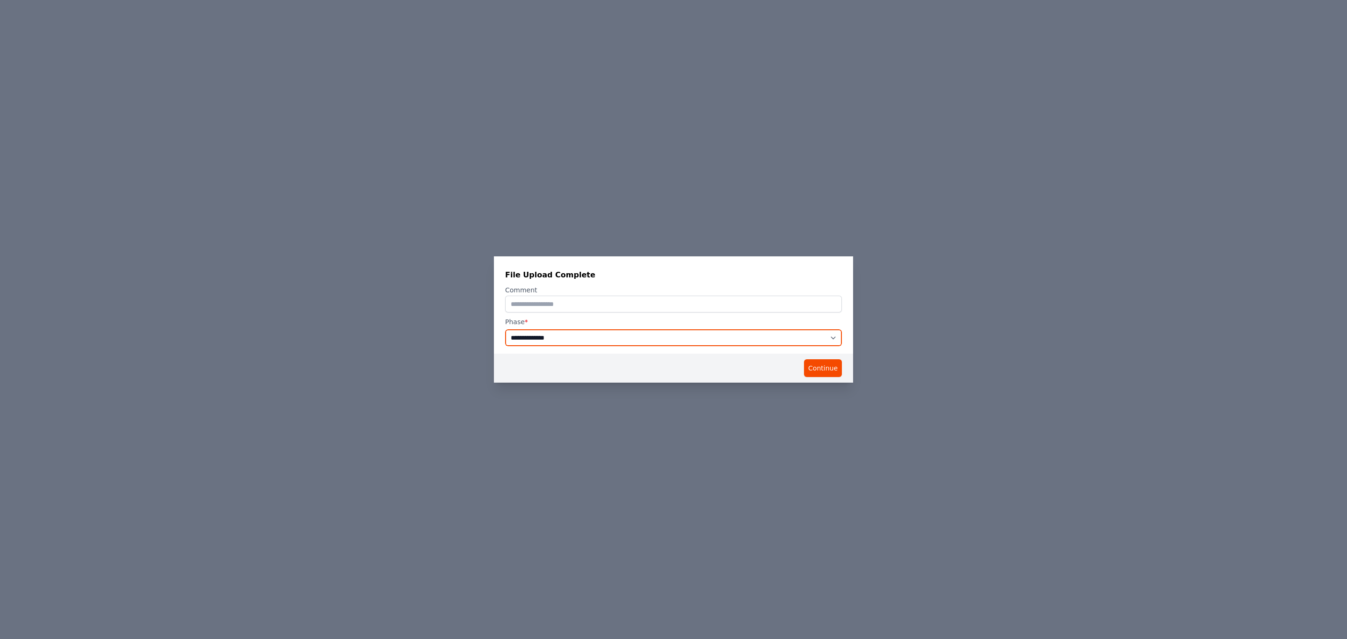
drag, startPoint x: 681, startPoint y: 335, endPoint x: 674, endPoint y: 341, distance: 9.4
click at [681, 335] on select "**********" at bounding box center [673, 337] width 337 height 17
select select "*****"
click at [505, 329] on select "**********" at bounding box center [673, 337] width 337 height 17
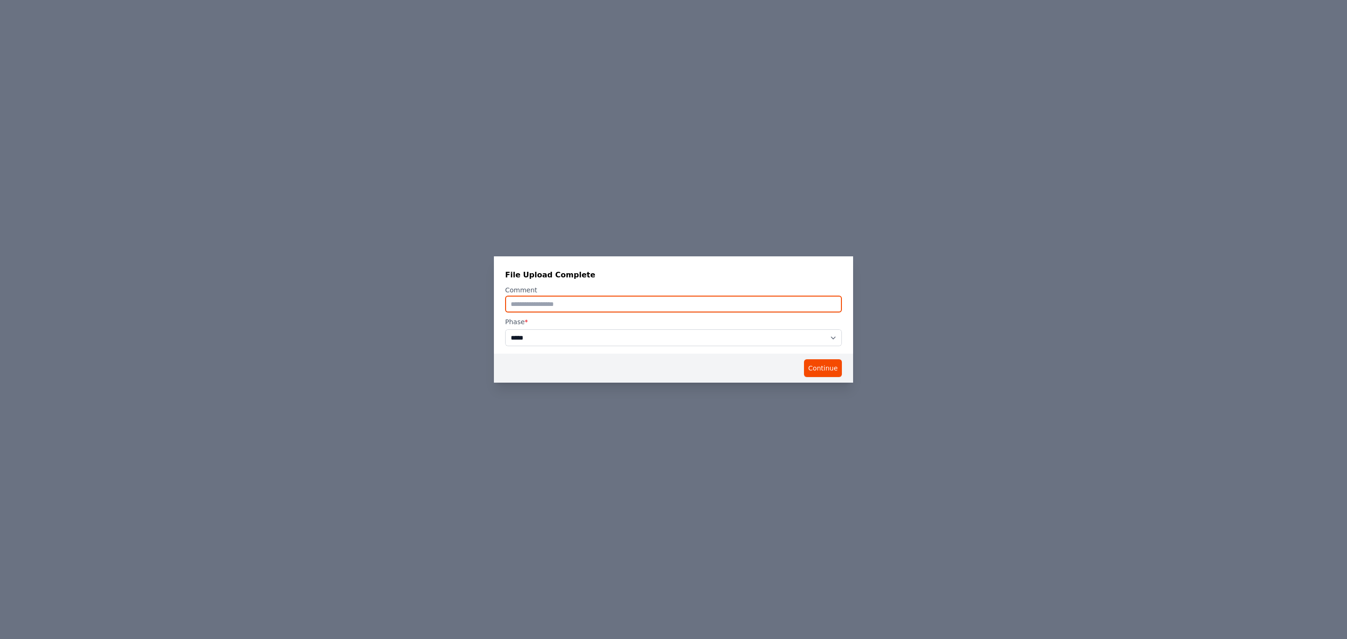
drag, startPoint x: 597, startPoint y: 305, endPoint x: 602, endPoint y: 304, distance: 5.2
click at [597, 304] on input "text" at bounding box center [673, 304] width 337 height 17
type input "**********"
click at [814, 366] on button "Continue" at bounding box center [823, 368] width 38 height 18
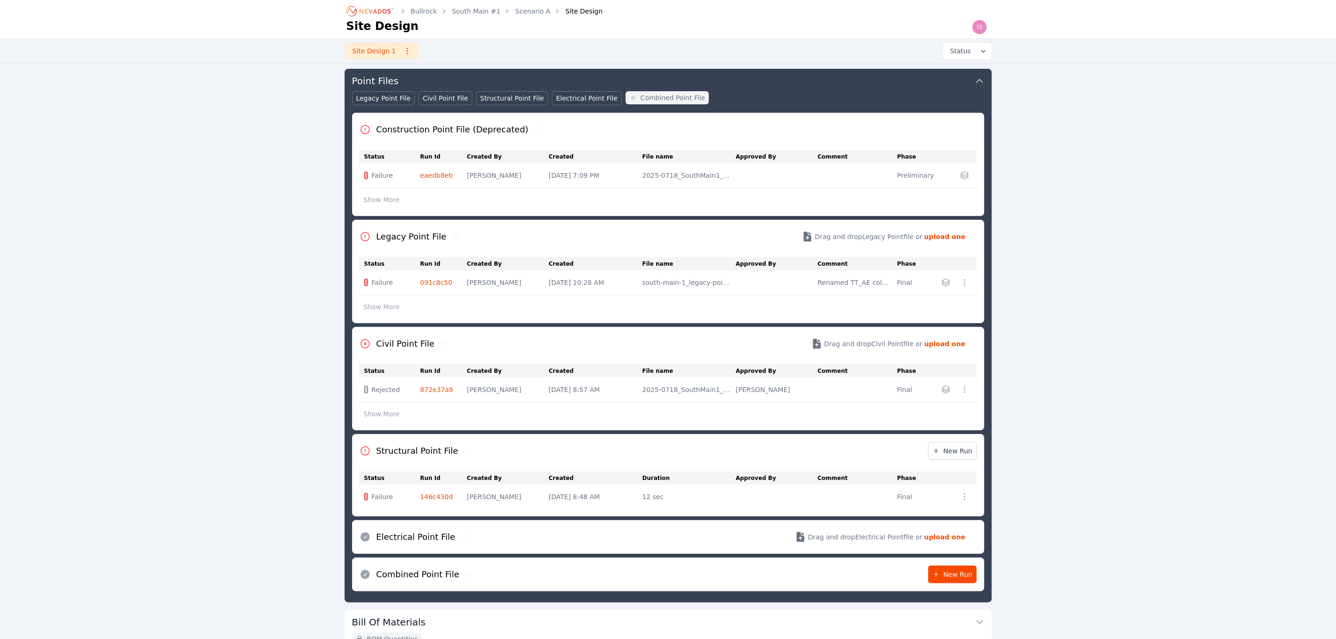
click at [432, 285] on link "091c8c50" at bounding box center [437, 282] width 32 height 7
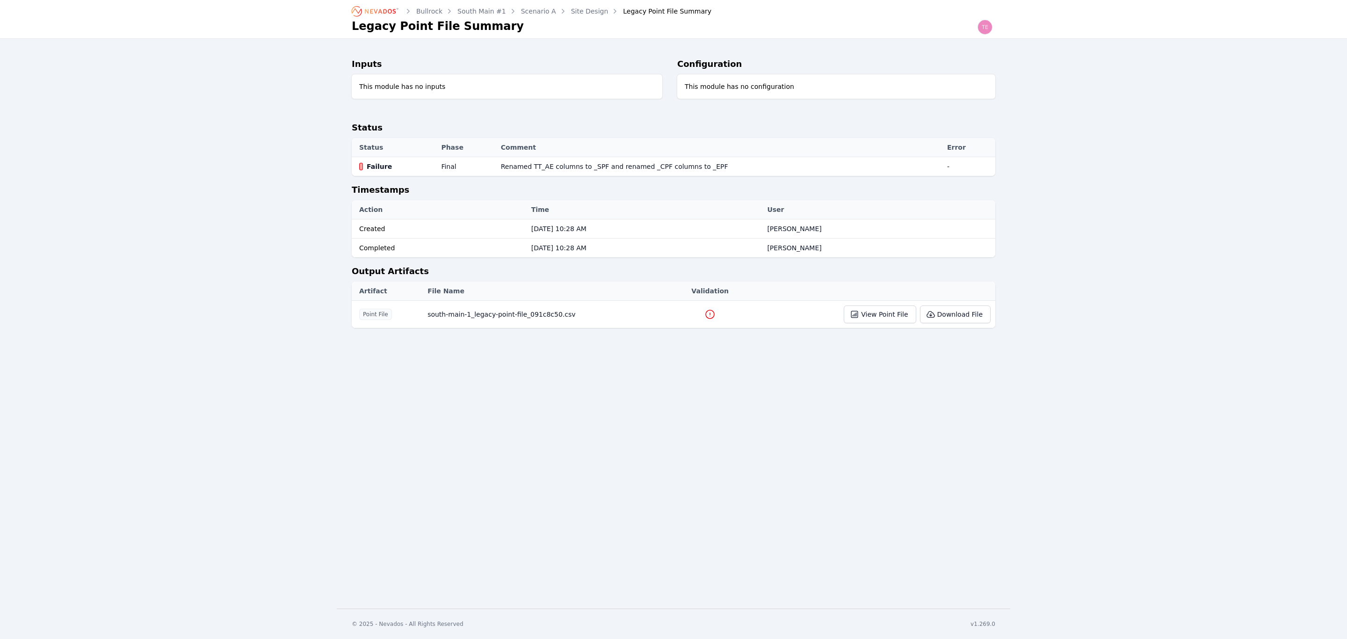
click at [704, 315] on icon at bounding box center [709, 314] width 11 height 11
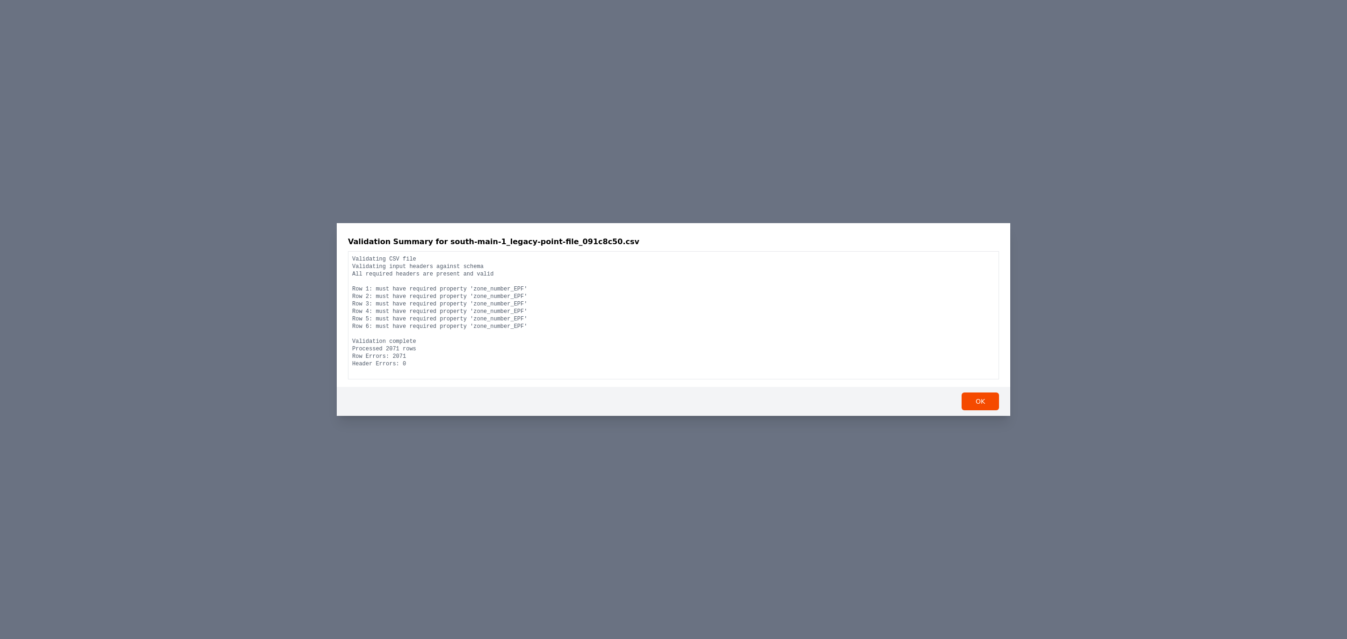
click at [493, 179] on div "Validation Summary for south-main-1_legacy-point-file_091c8c50.csv Validating C…" at bounding box center [673, 319] width 1347 height 639
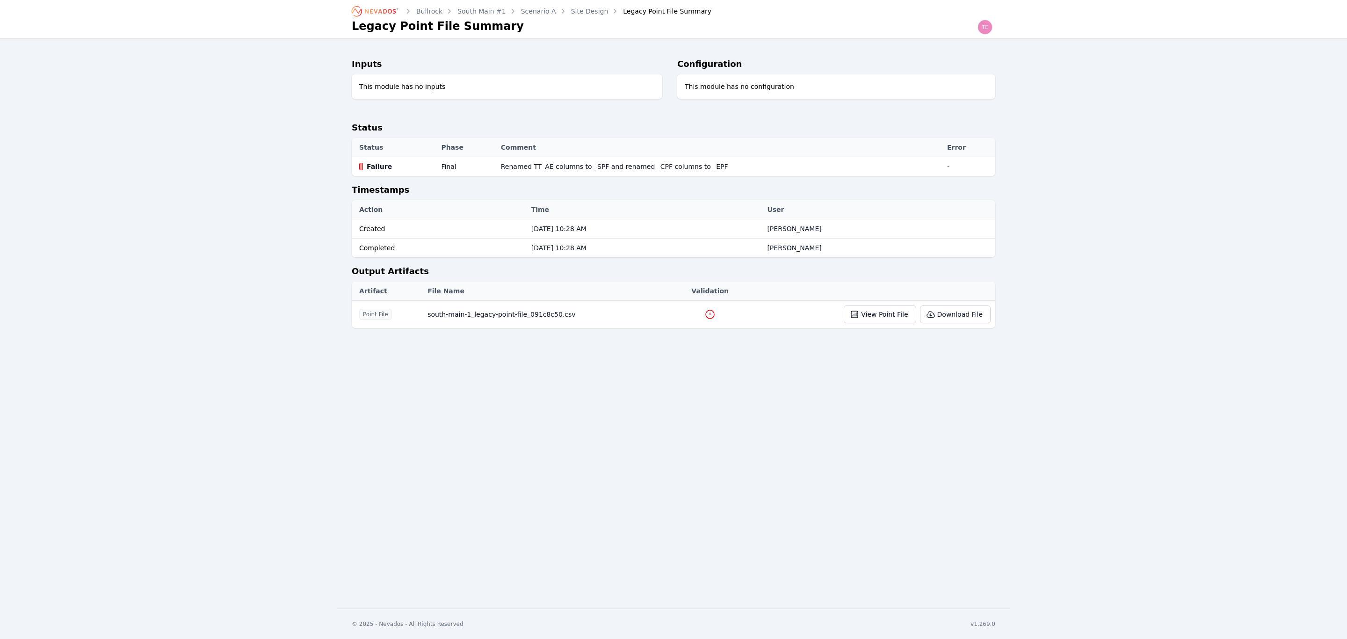
click at [706, 312] on icon at bounding box center [710, 314] width 8 height 8
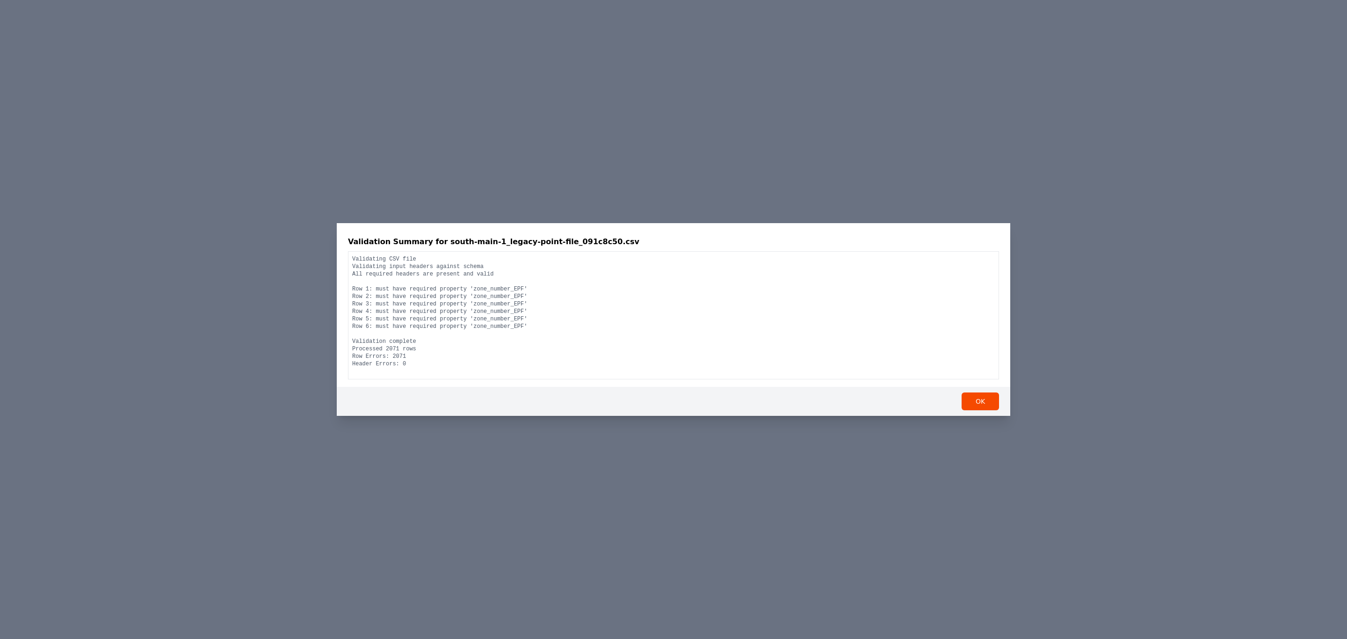
click at [451, 521] on div "Validation Summary for south-main-1_legacy-point-file_091c8c50.csv Validating C…" at bounding box center [673, 319] width 1347 height 639
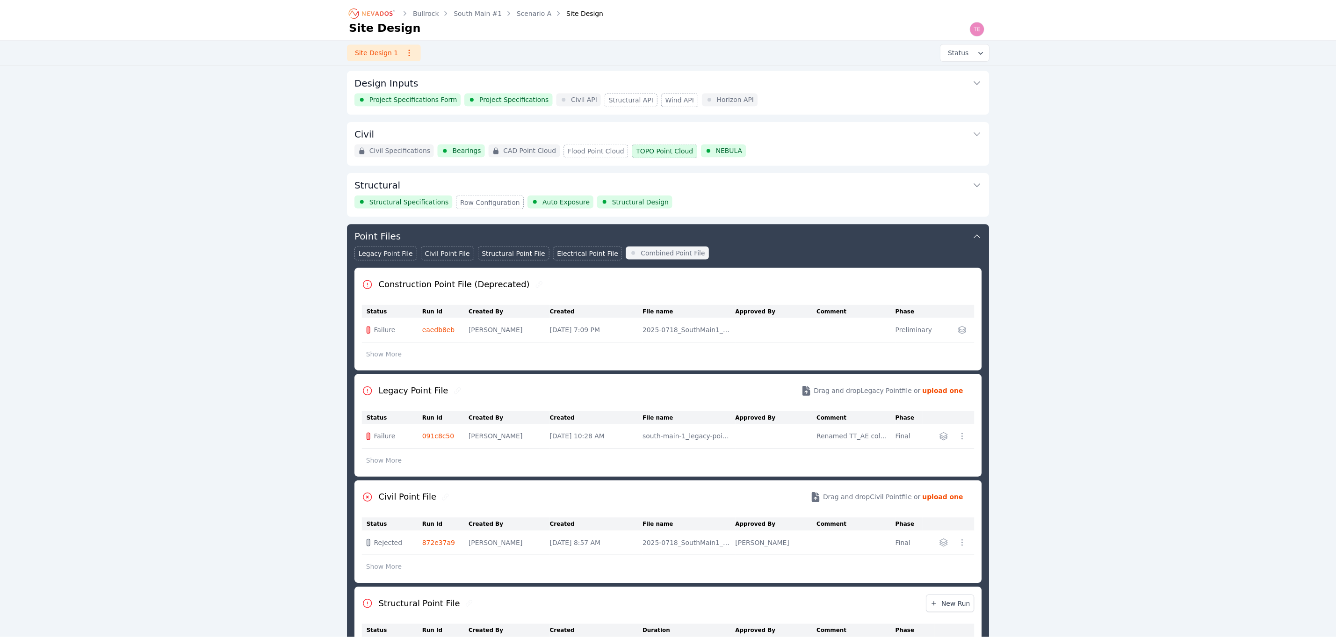
scroll to position [155, 0]
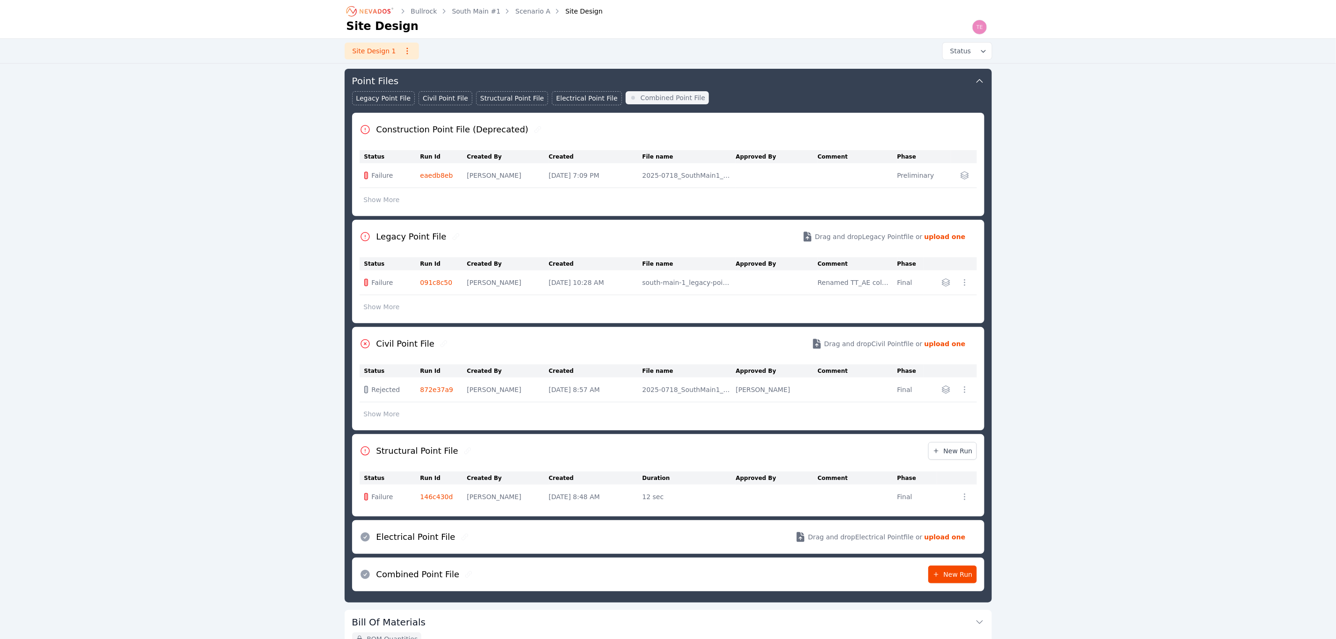
click at [384, 306] on button "Show More" at bounding box center [382, 307] width 44 height 18
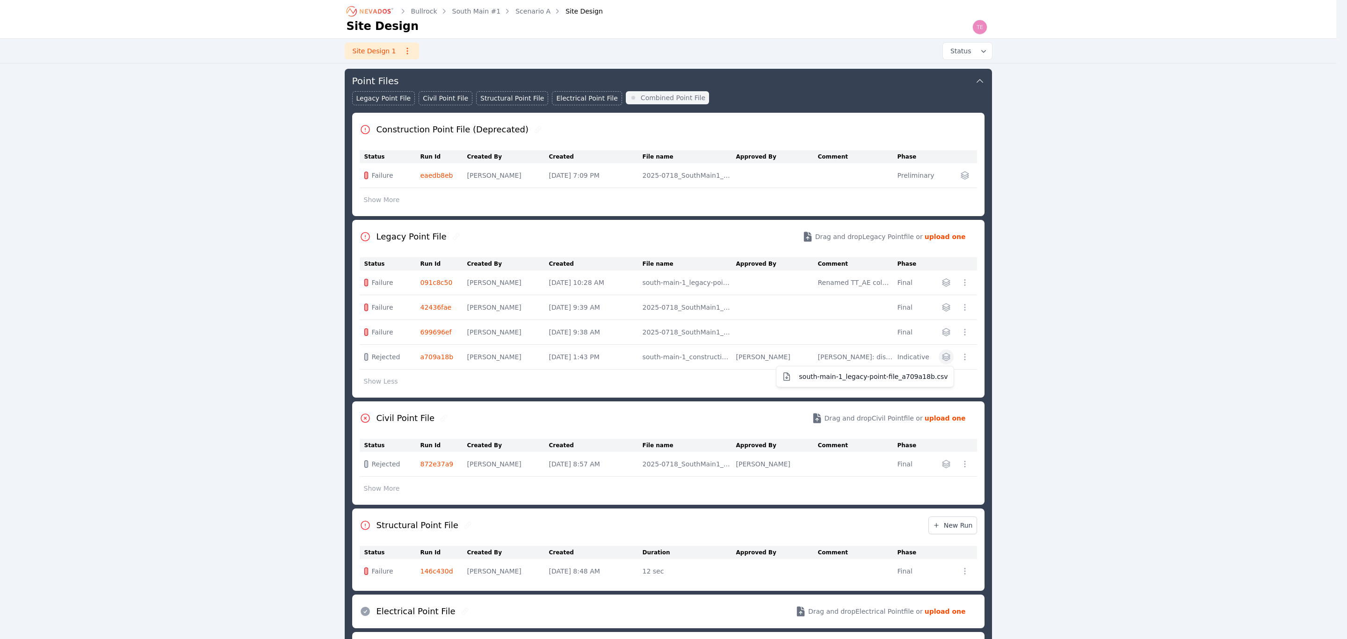
click at [949, 361] on icon "button" at bounding box center [945, 356] width 7 height 7
click at [913, 377] on span "south-main-1_legacy-point-file_a709a18b.csv" at bounding box center [873, 376] width 149 height 9
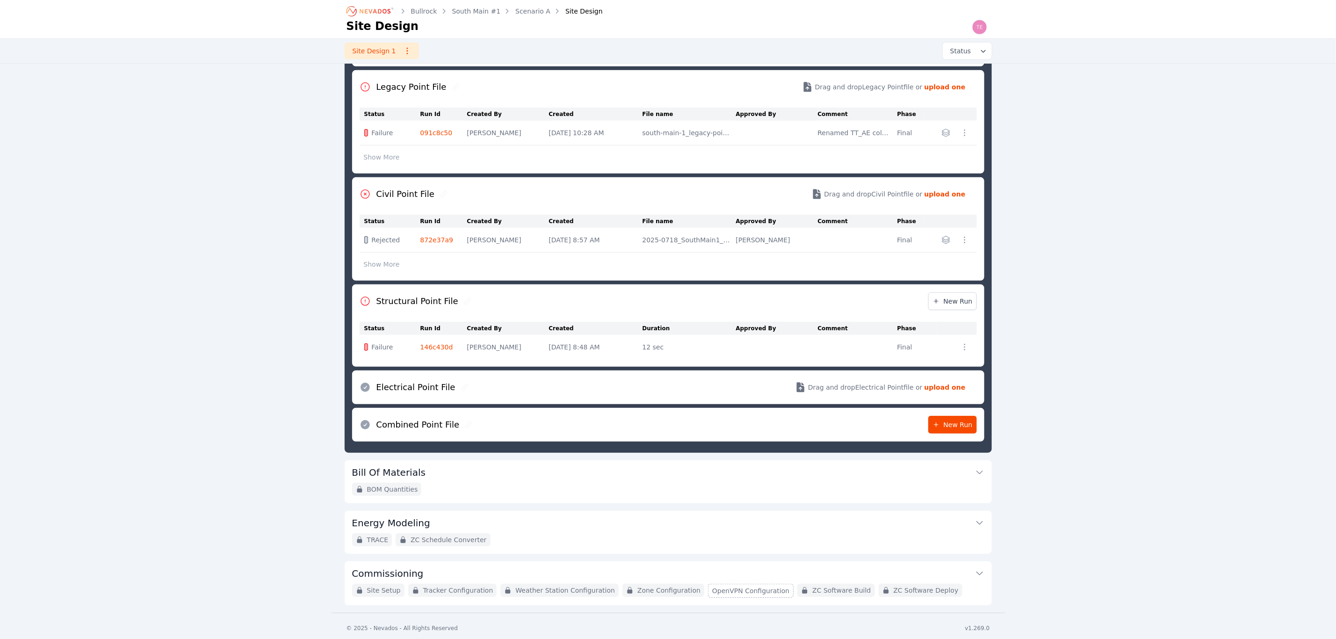
scroll to position [313, 0]
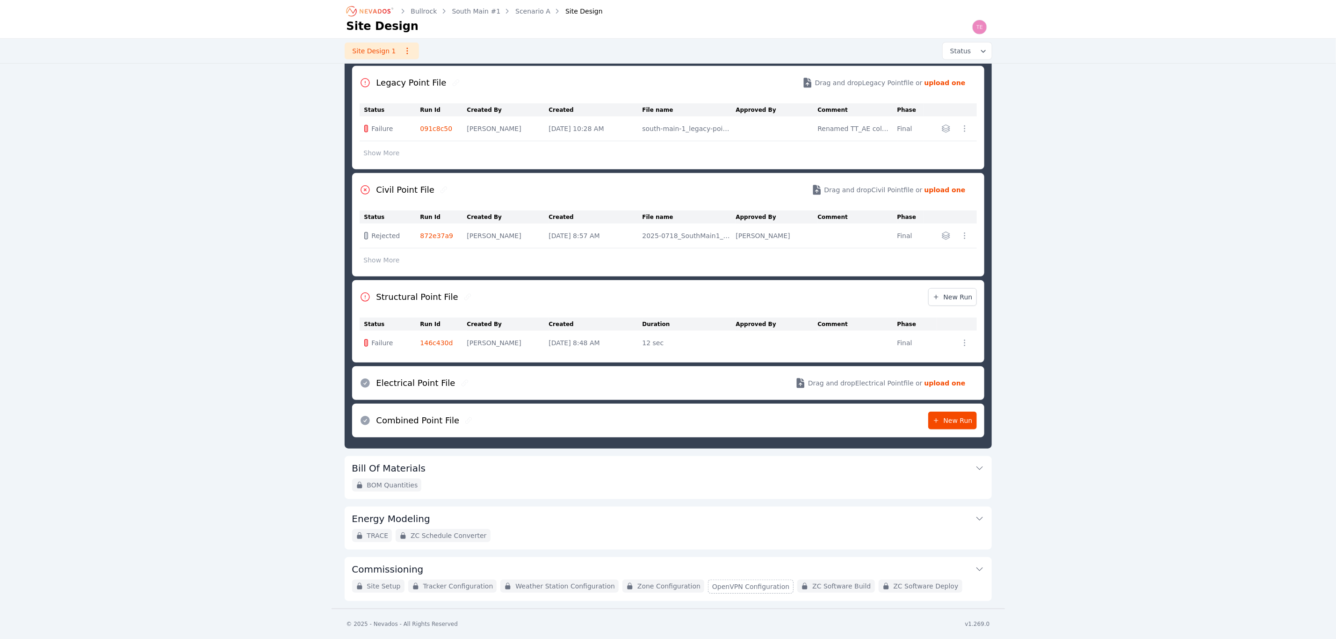
click at [499, 566] on button "Commissioning" at bounding box center [668, 568] width 632 height 22
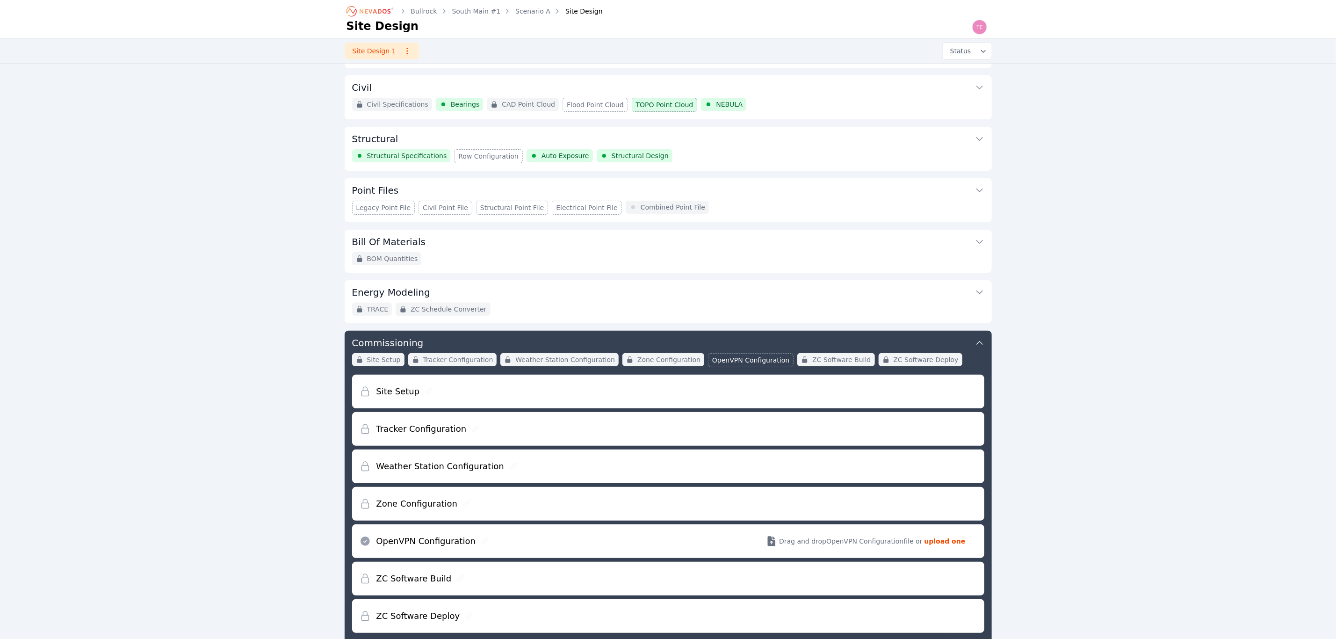
scroll to position [20, 0]
